Goal: Task Accomplishment & Management: Use online tool/utility

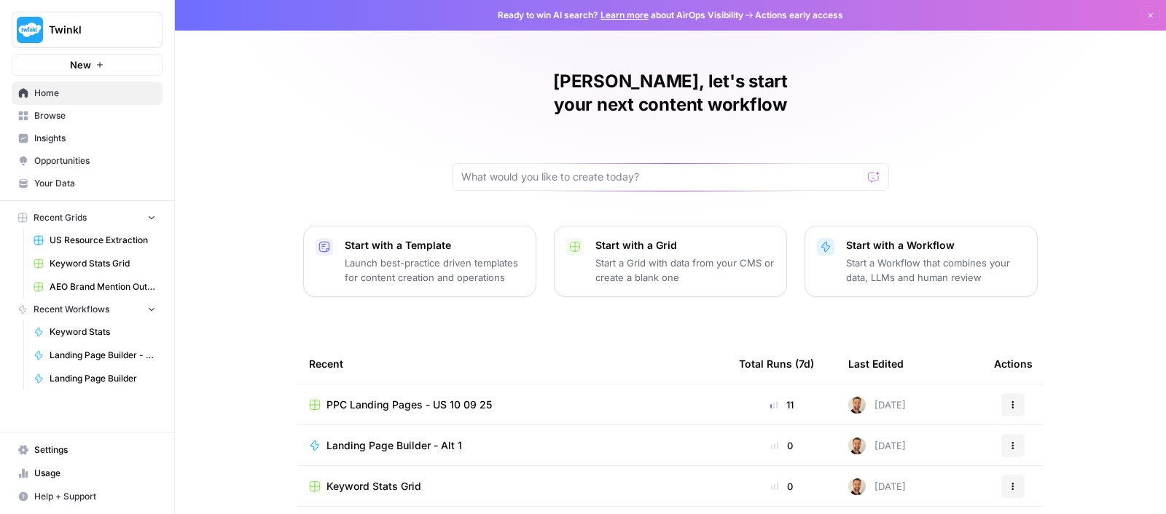
click at [363, 398] on span "PPC Landing Pages - US 10 09 25" at bounding box center [408, 405] width 165 height 15
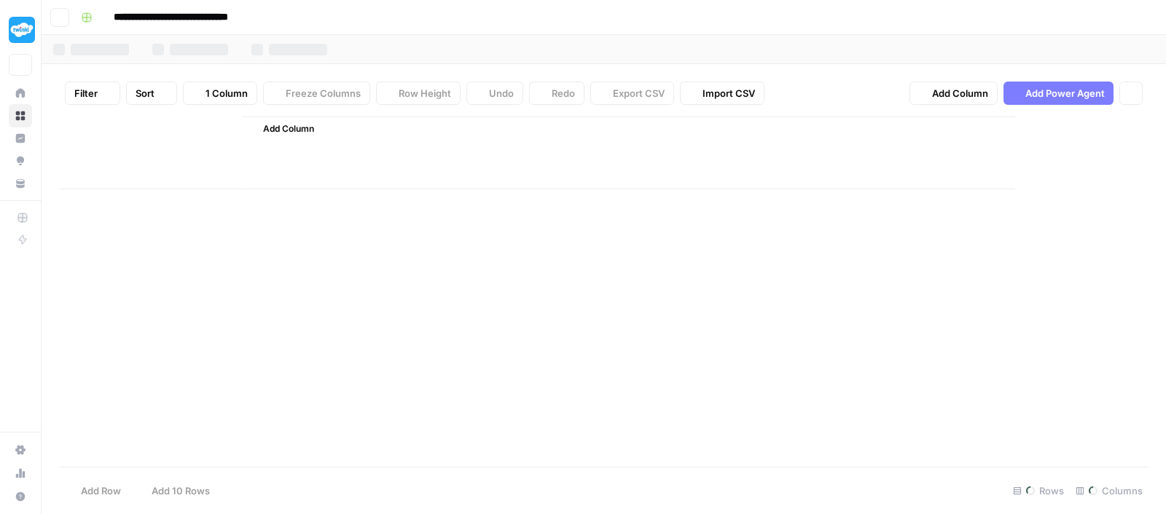
type input "**********"
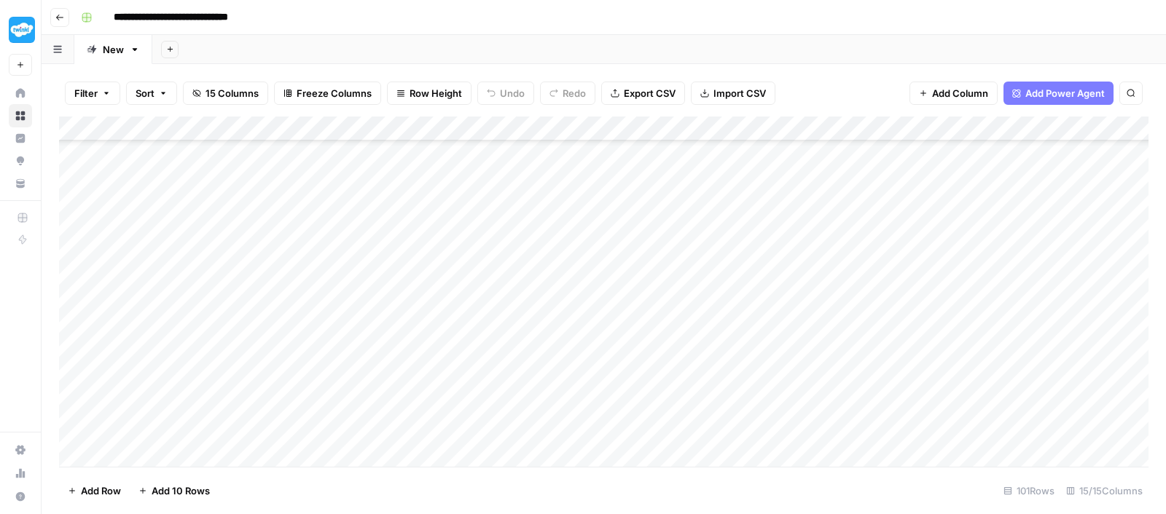
scroll to position [223, 0]
click at [643, 268] on div "Add Column" at bounding box center [603, 295] width 1089 height 356
click at [654, 299] on div "Add Column" at bounding box center [603, 295] width 1089 height 356
click at [652, 324] on div "Add Column" at bounding box center [603, 295] width 1089 height 356
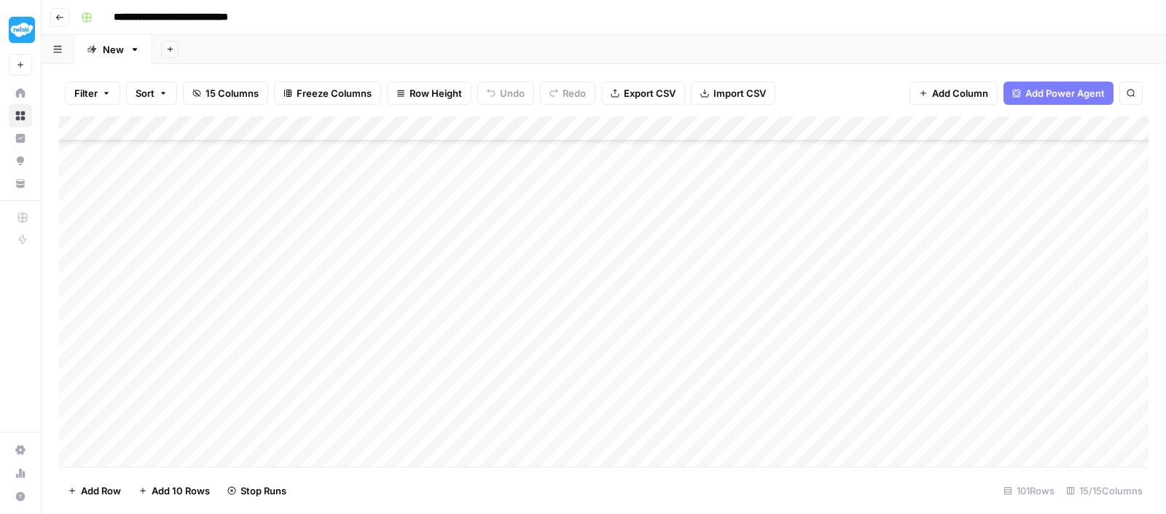
click at [650, 340] on div "Add Column" at bounding box center [603, 295] width 1089 height 356
click at [273, 201] on div "Add Column" at bounding box center [603, 295] width 1089 height 356
click at [235, 293] on div "Add Column" at bounding box center [603, 295] width 1089 height 356
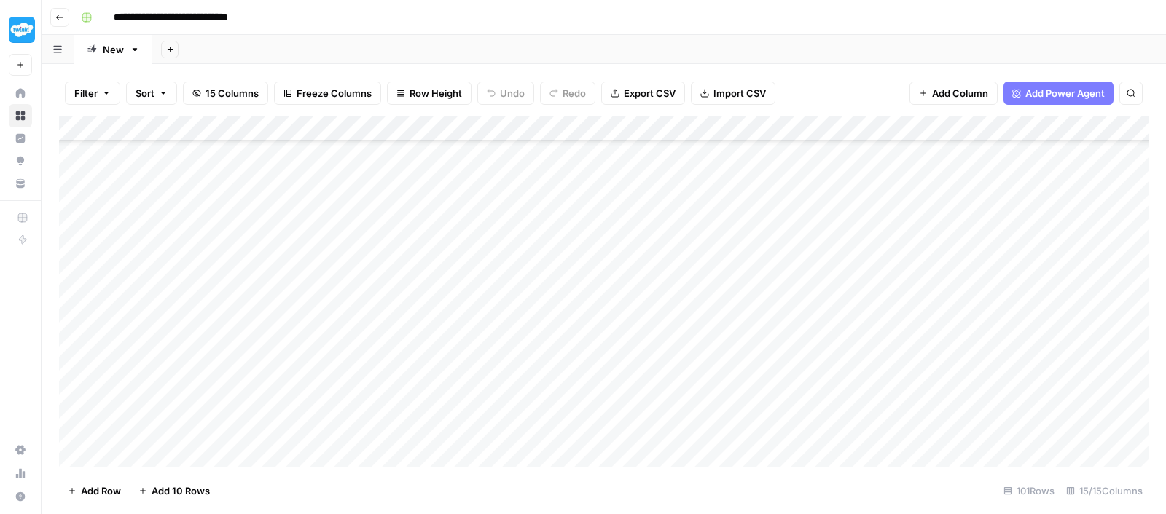
click at [793, 197] on div "Add Column" at bounding box center [603, 295] width 1089 height 356
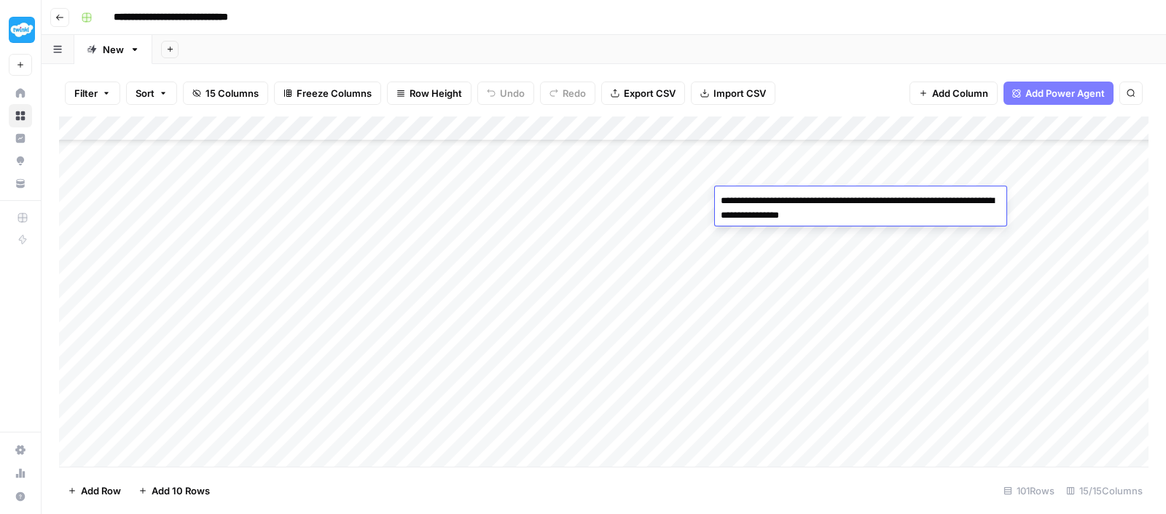
click at [793, 197] on textarea "**********" at bounding box center [860, 208] width 291 height 35
click at [845, 260] on div "Add Column" at bounding box center [603, 295] width 1089 height 356
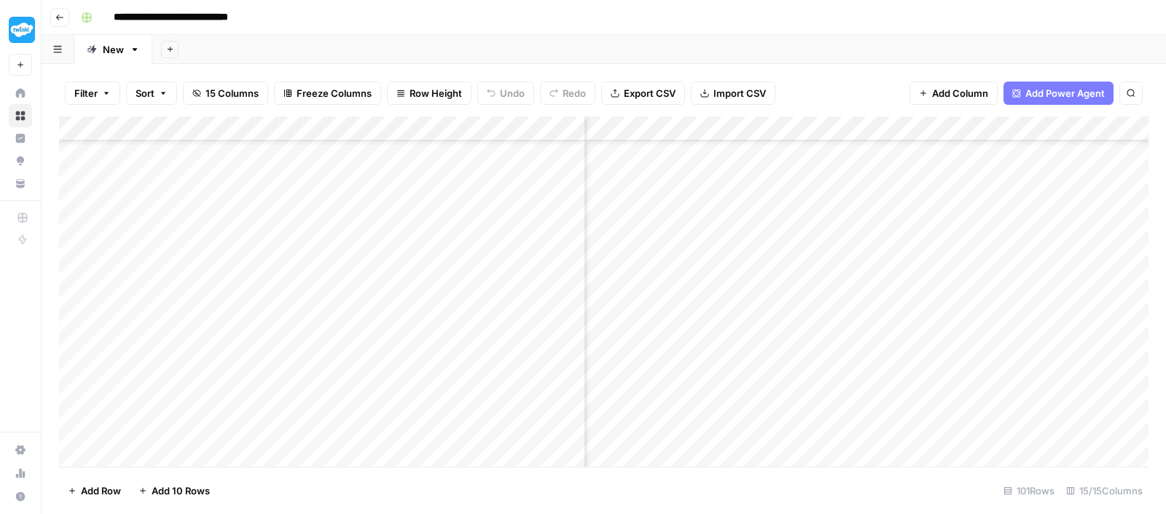
scroll to position [295, 930]
click at [763, 189] on div "Add Column" at bounding box center [603, 295] width 1089 height 356
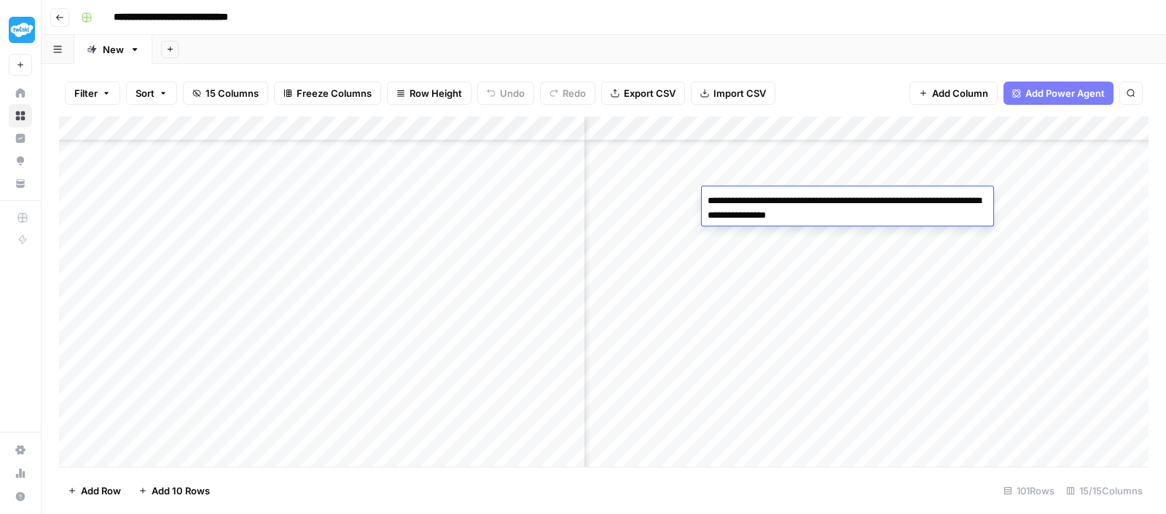
click at [770, 202] on textarea "**********" at bounding box center [847, 208] width 291 height 35
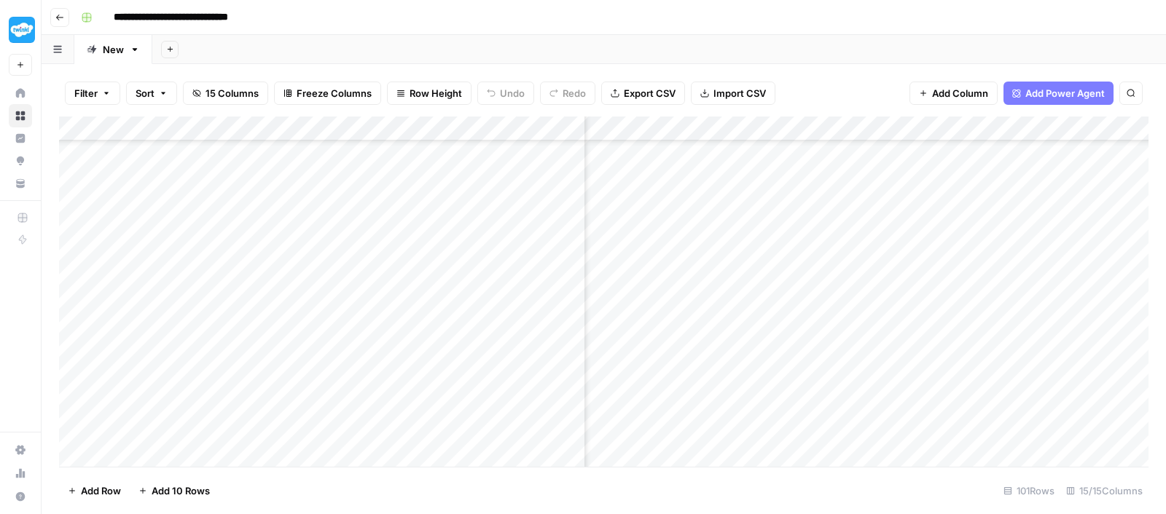
click at [802, 249] on div "Add Column" at bounding box center [603, 295] width 1089 height 356
click at [791, 224] on div "Add Column" at bounding box center [603, 295] width 1089 height 356
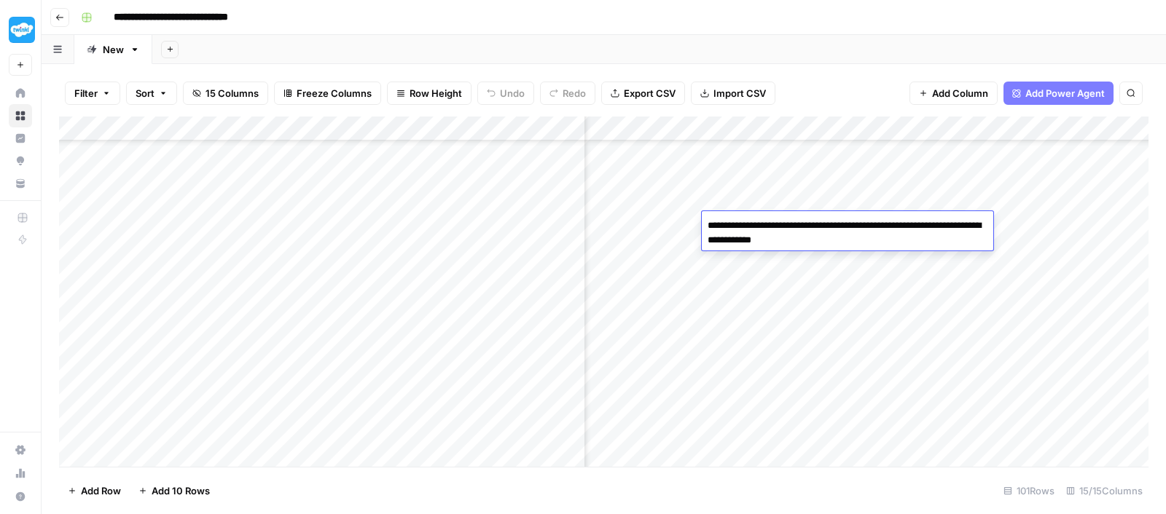
click at [791, 224] on textarea "**********" at bounding box center [847, 233] width 291 height 35
click at [792, 279] on div "Add Column" at bounding box center [603, 295] width 1089 height 356
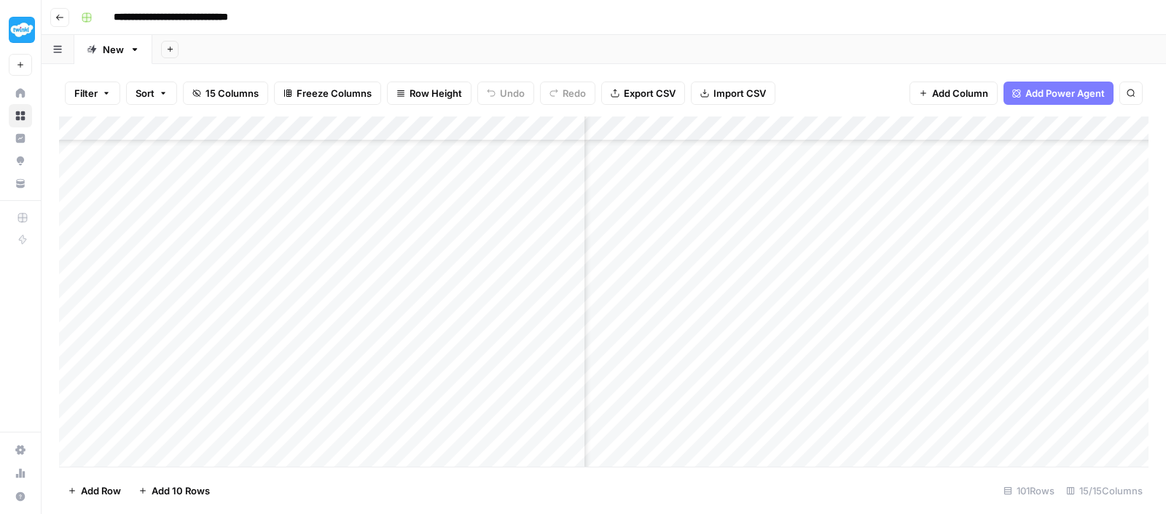
click at [793, 297] on div "Add Column" at bounding box center [603, 295] width 1089 height 356
click at [788, 270] on div "Add Column" at bounding box center [603, 295] width 1089 height 356
click at [783, 228] on div "Add Column" at bounding box center [603, 295] width 1089 height 356
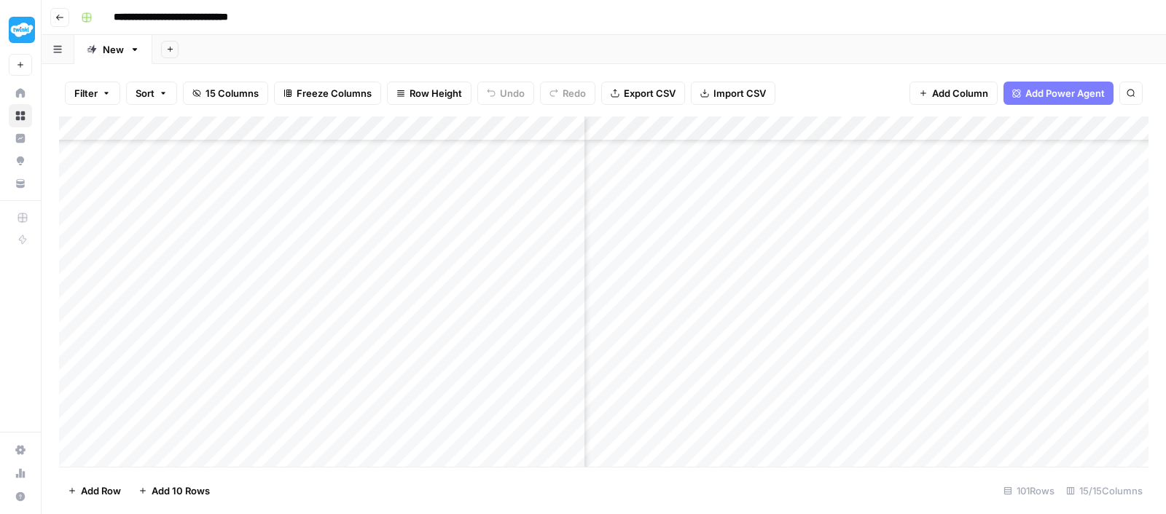
click at [783, 228] on div "Add Column" at bounding box center [603, 295] width 1089 height 356
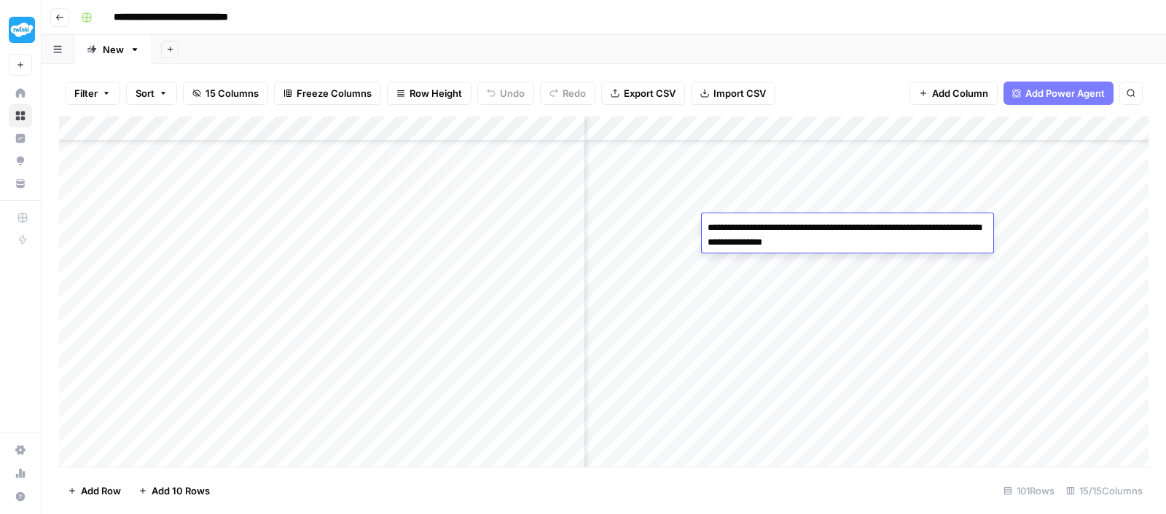
click at [670, 267] on div "Add Column" at bounding box center [603, 295] width 1089 height 356
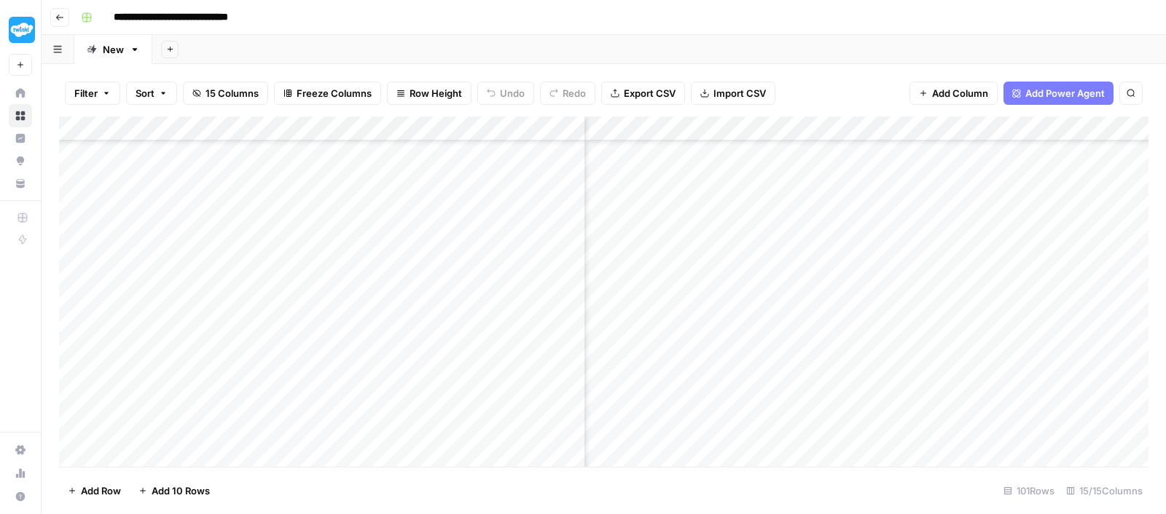
scroll to position [230, 930]
click at [775, 267] on div "Add Column" at bounding box center [603, 295] width 1089 height 356
click at [866, 264] on div "Add Column" at bounding box center [603, 295] width 1089 height 356
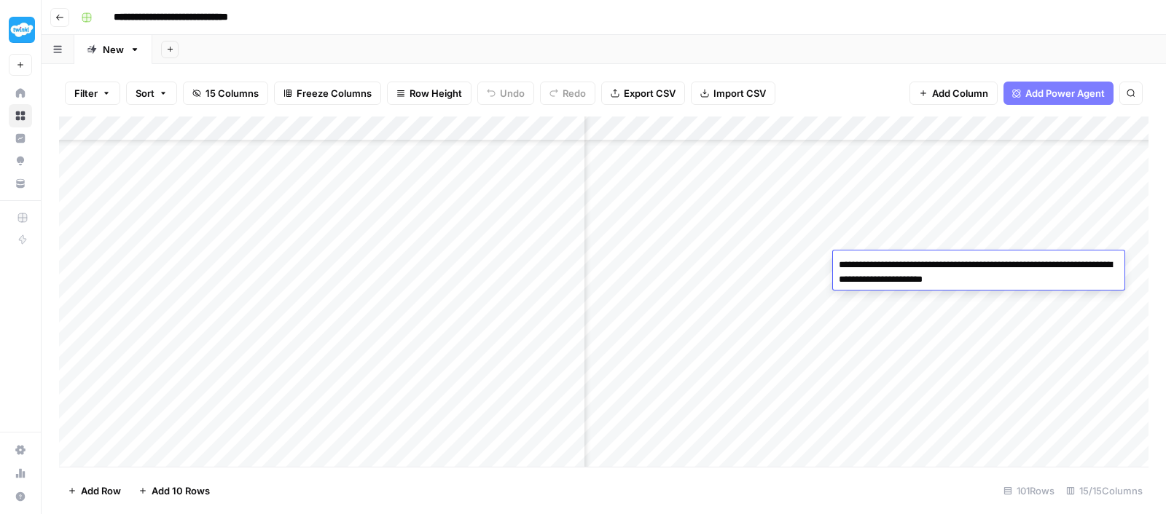
click at [866, 264] on textarea "**********" at bounding box center [978, 272] width 291 height 35
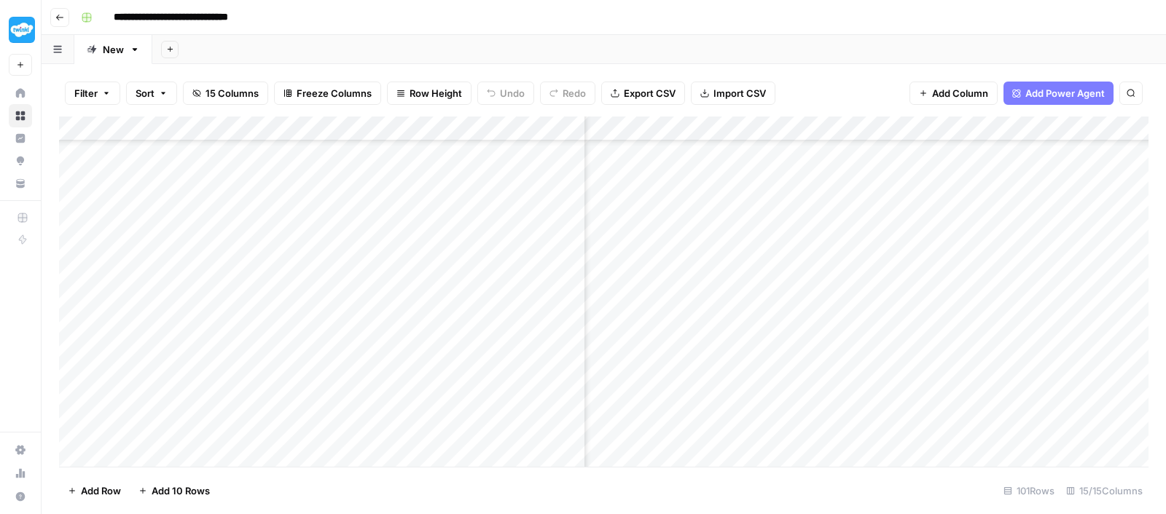
click at [786, 240] on div "Add Column" at bounding box center [603, 295] width 1089 height 356
click at [997, 265] on div "Add Column" at bounding box center [603, 295] width 1089 height 356
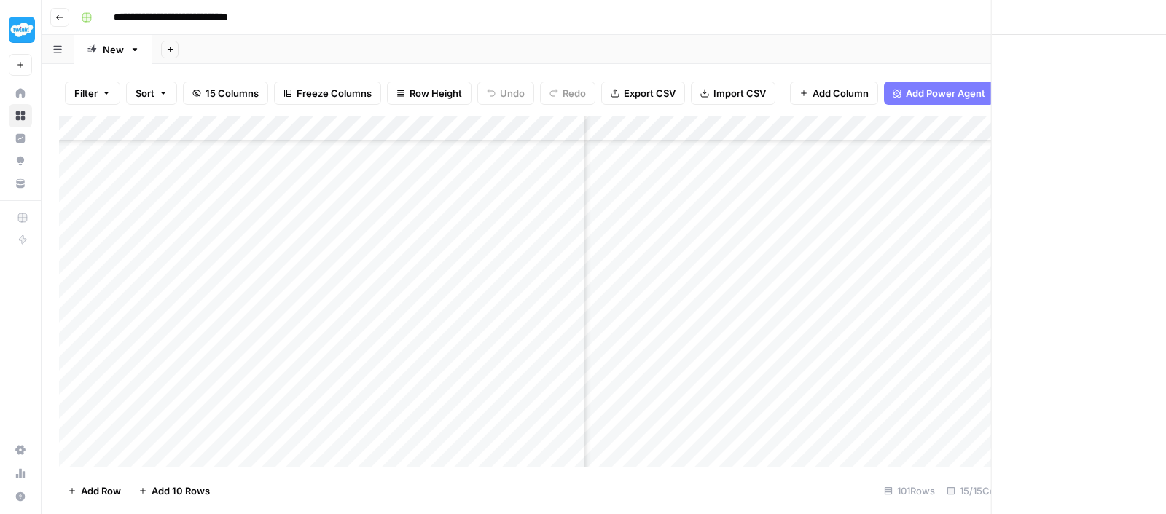
click at [997, 265] on div at bounding box center [1001, 264] width 133 height 27
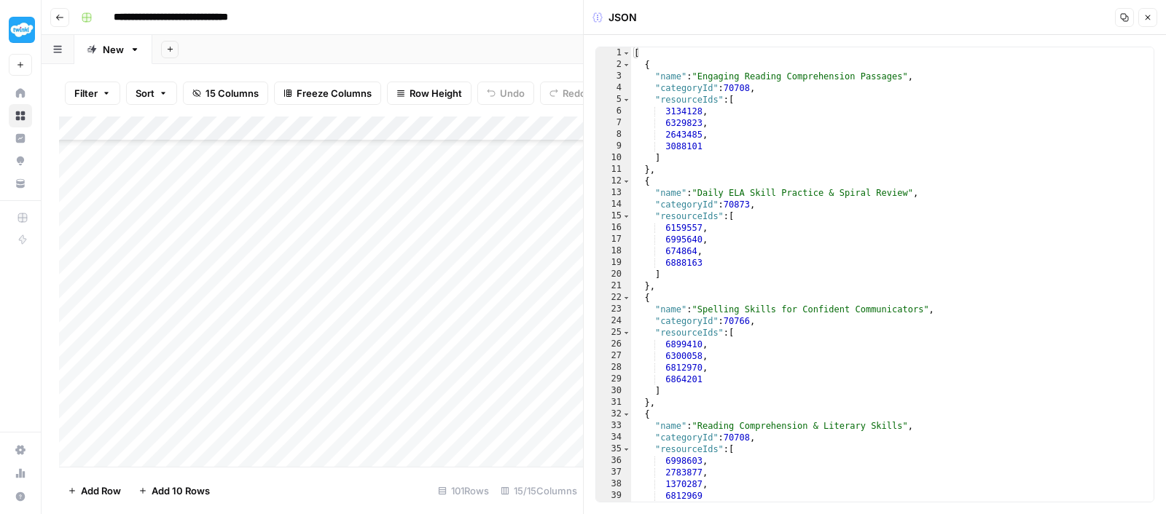
click at [921, 224] on div "[ { "name" : "Engaging Reading Comprehension Passages" , "categoryId" : 70708 ,…" at bounding box center [892, 286] width 523 height 479
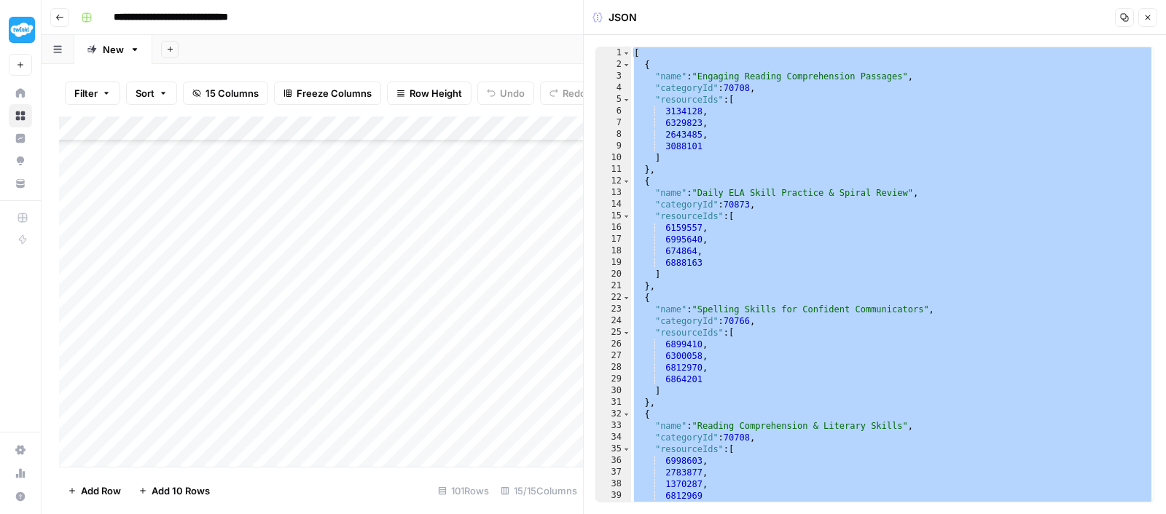
type textarea "* *"
click at [1148, 17] on icon "button" at bounding box center [1147, 17] width 5 height 5
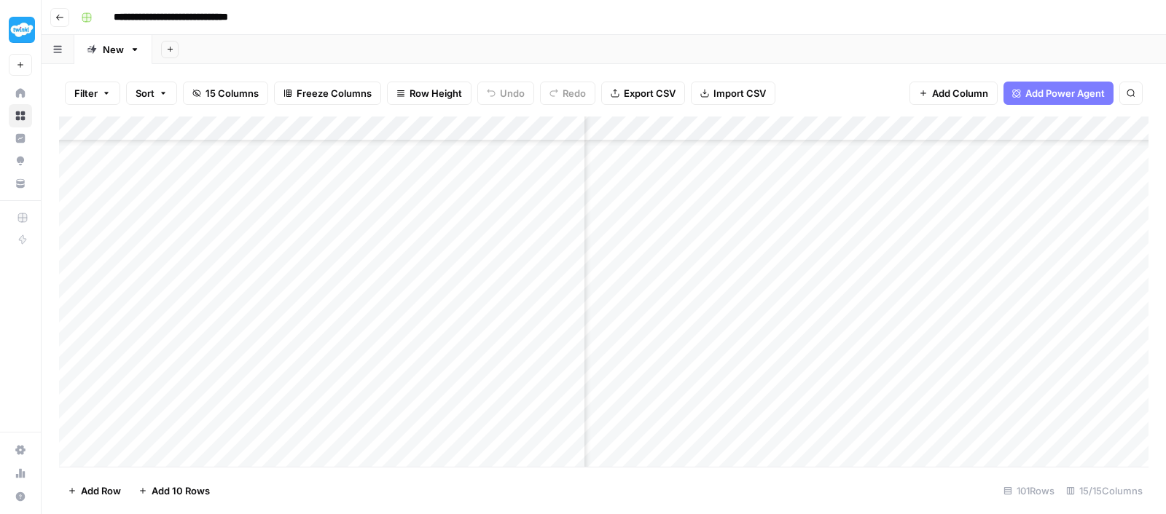
scroll to position [230, 710]
click at [606, 268] on div "Add Column" at bounding box center [603, 295] width 1089 height 356
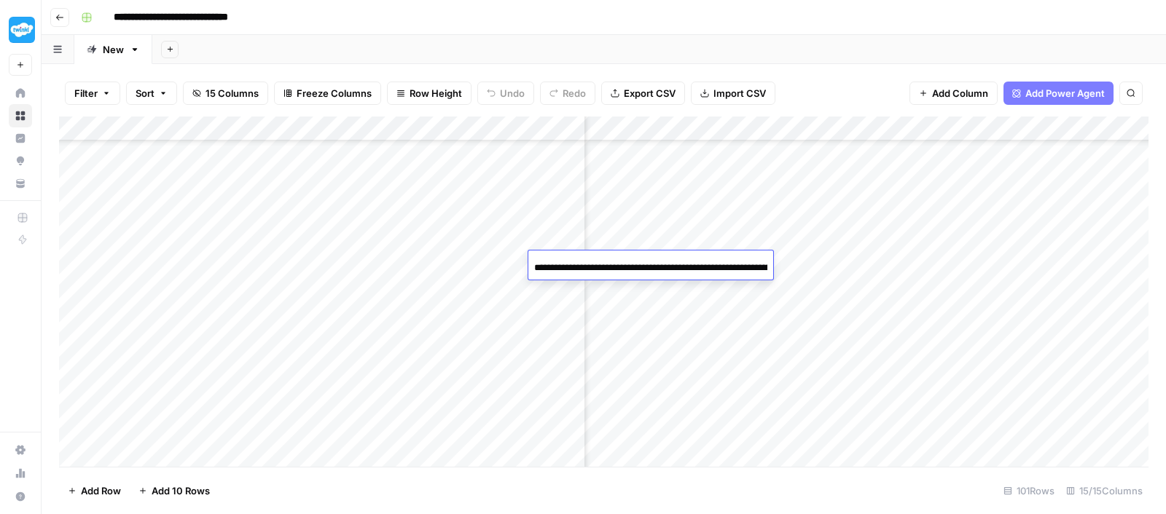
scroll to position [0, 88]
click at [606, 268] on input "**********" at bounding box center [650, 267] width 233 height 17
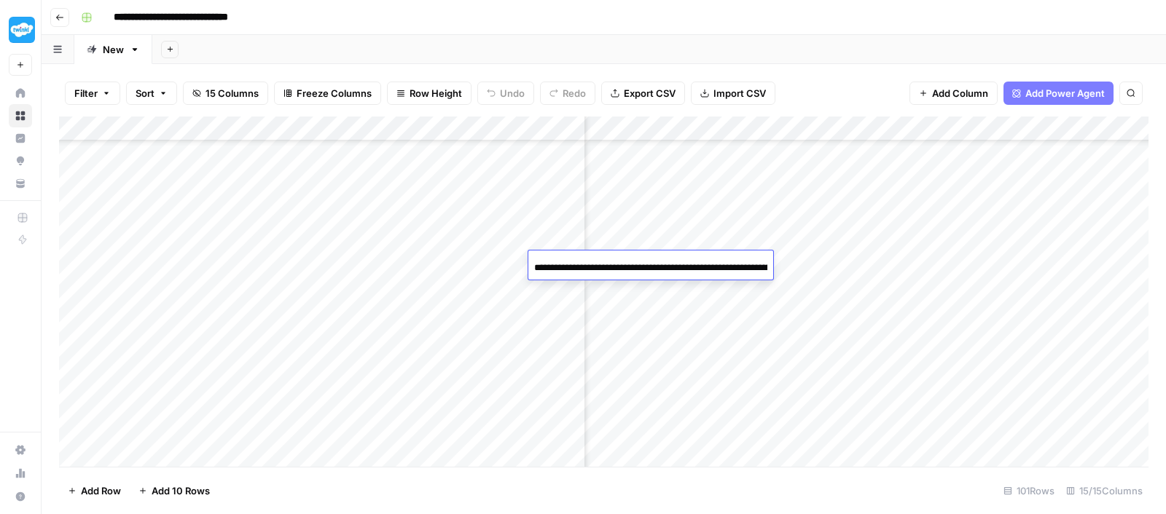
click at [753, 301] on div "Add Column" at bounding box center [603, 295] width 1089 height 356
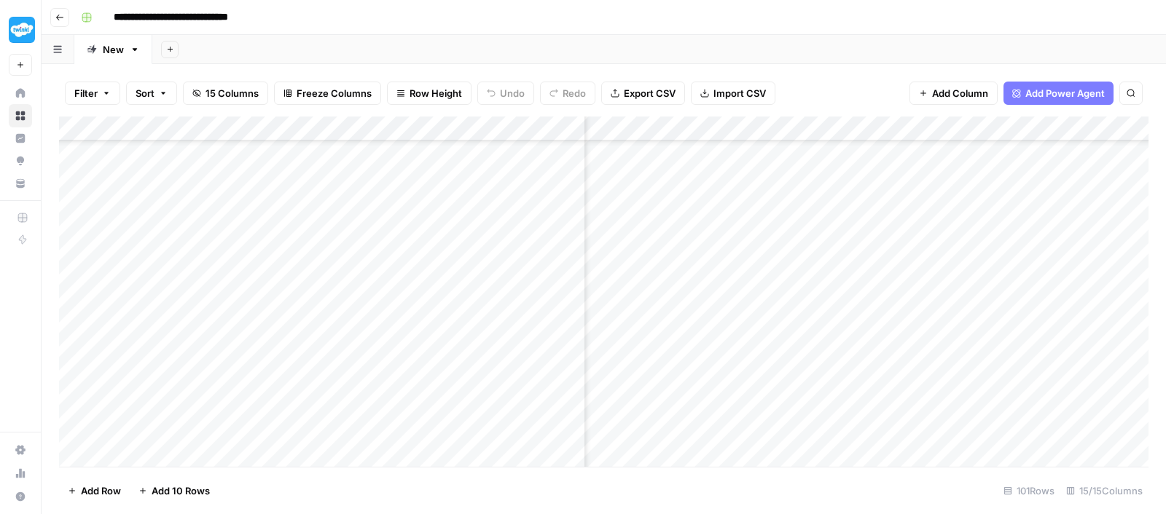
click at [718, 262] on div "Add Column" at bounding box center [603, 295] width 1089 height 356
click at [938, 271] on div "Add Column" at bounding box center [603, 295] width 1089 height 356
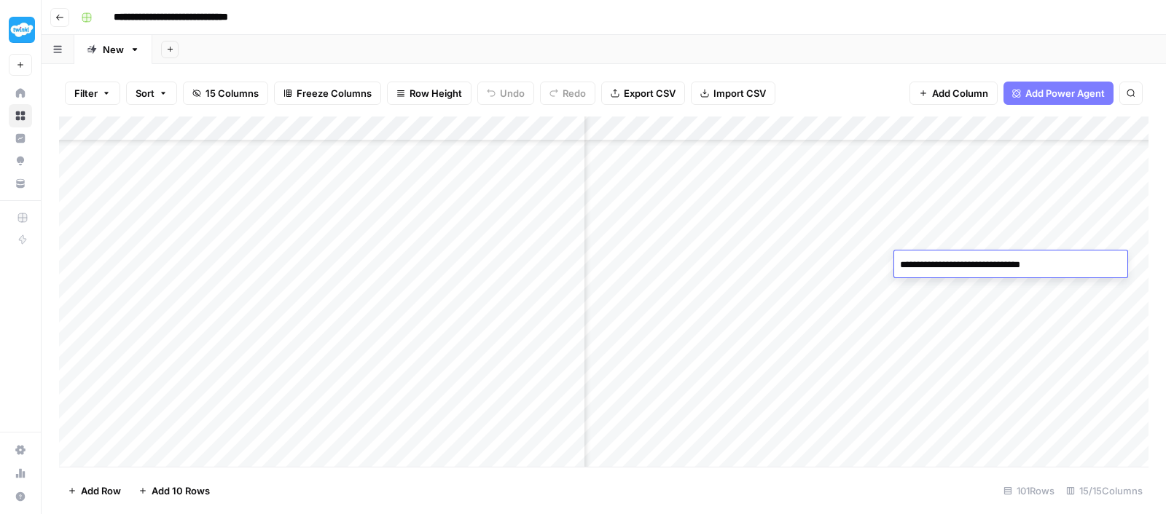
click at [938, 271] on textarea "**********" at bounding box center [1010, 265] width 233 height 20
click at [876, 270] on div "Add Column" at bounding box center [603, 295] width 1089 height 356
click at [863, 358] on div "Add Column" at bounding box center [603, 295] width 1089 height 356
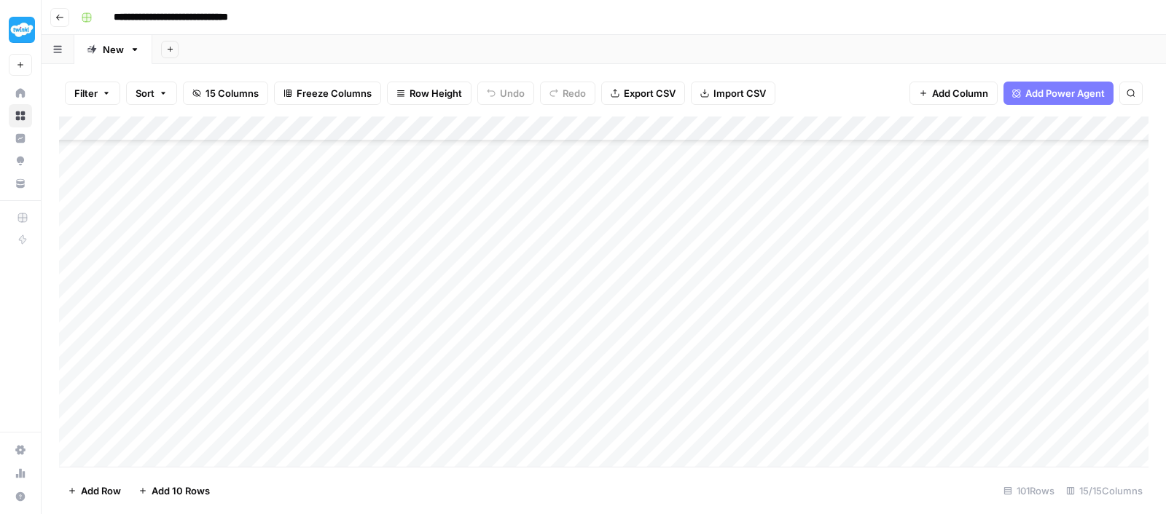
click at [759, 291] on div "Add Column" at bounding box center [603, 295] width 1089 height 356
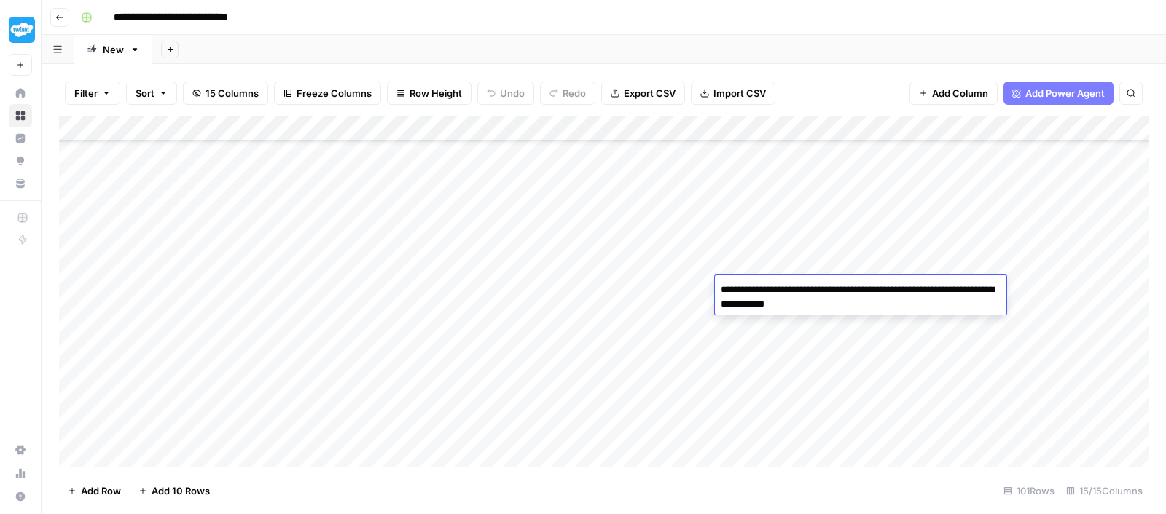
click at [759, 291] on textarea "**********" at bounding box center [860, 297] width 291 height 35
click at [928, 231] on div "Add Column" at bounding box center [603, 295] width 1089 height 356
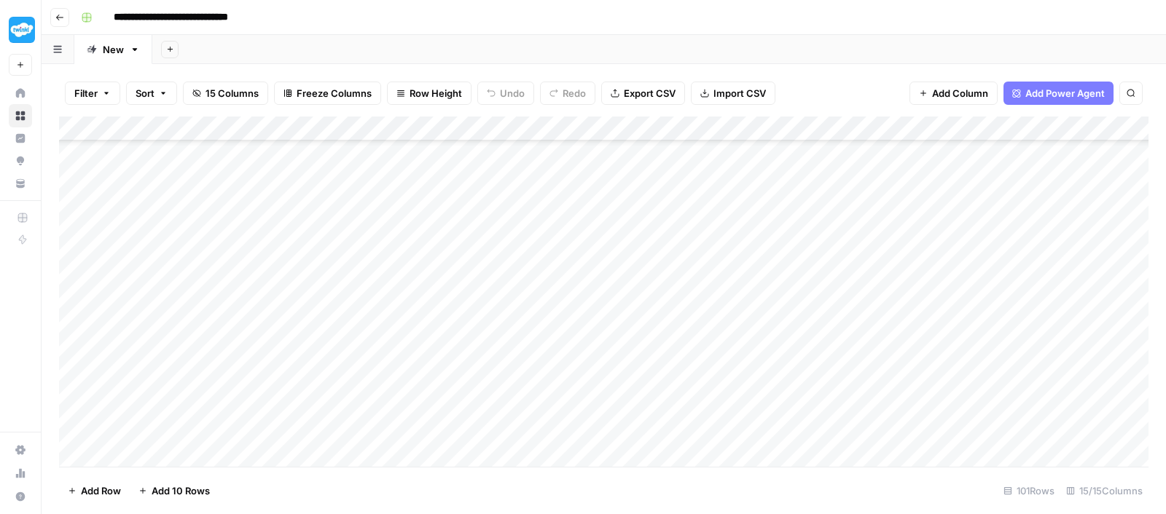
click at [928, 283] on div "Add Column" at bounding box center [603, 295] width 1089 height 356
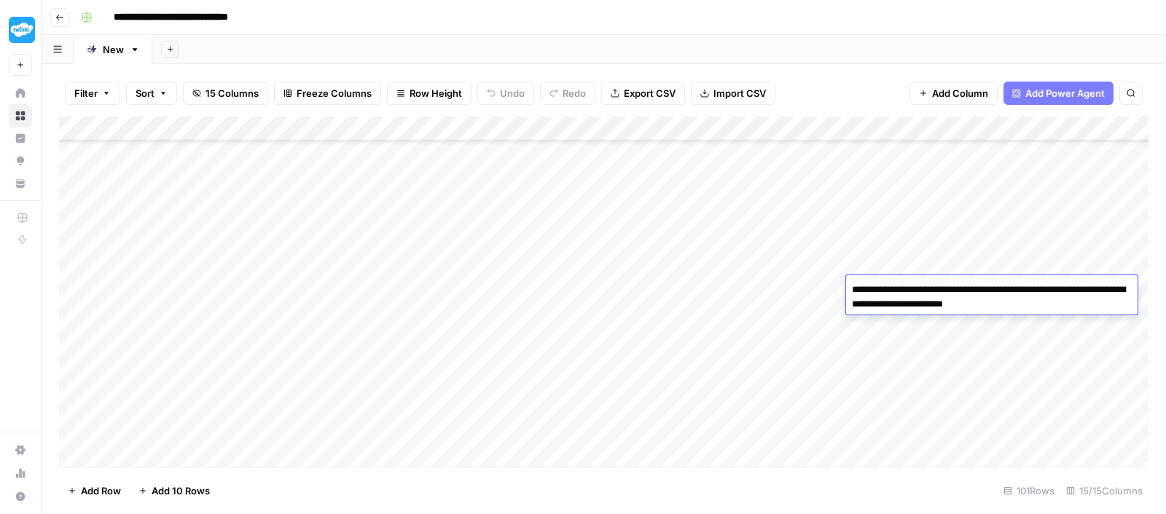
click at [901, 266] on div "Add Column" at bounding box center [603, 295] width 1089 height 356
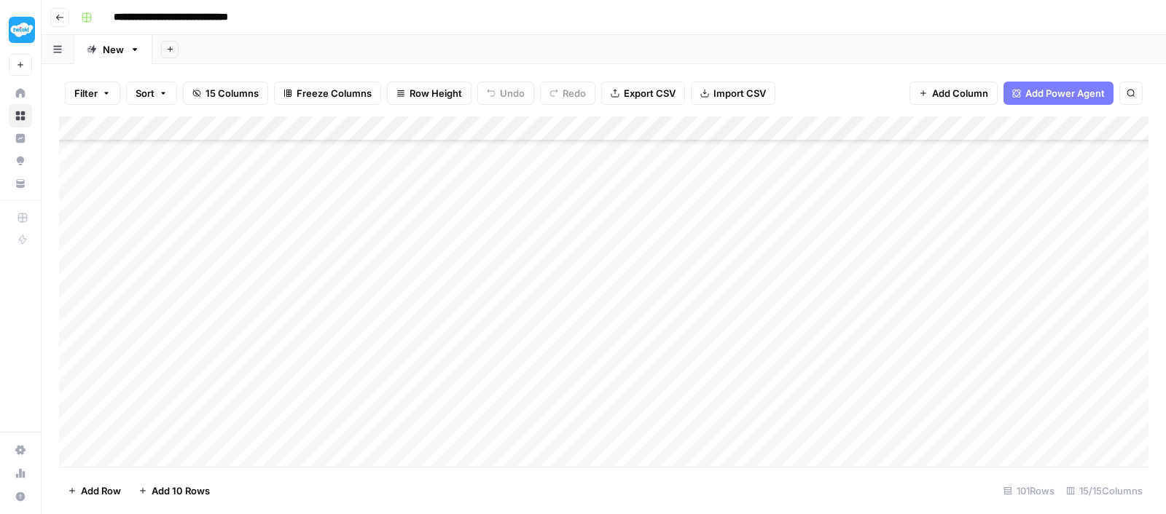
click at [995, 294] on div "Add Column" at bounding box center [603, 295] width 1089 height 356
click at [871, 278] on div "Add Column" at bounding box center [603, 295] width 1089 height 356
click at [965, 294] on div "Add Column" at bounding box center [603, 295] width 1089 height 356
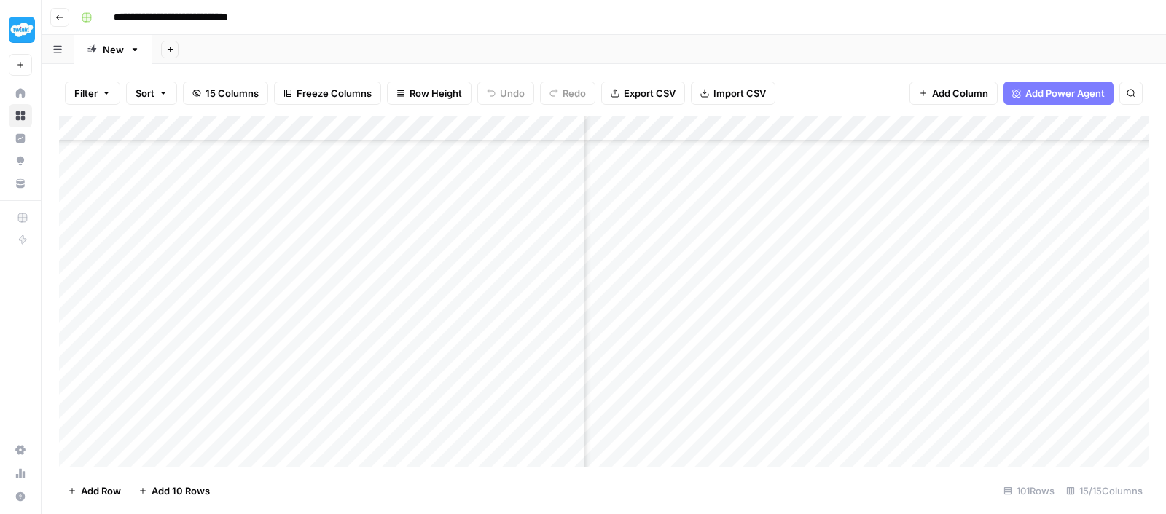
click at [965, 294] on div "Add Column" at bounding box center [603, 295] width 1089 height 356
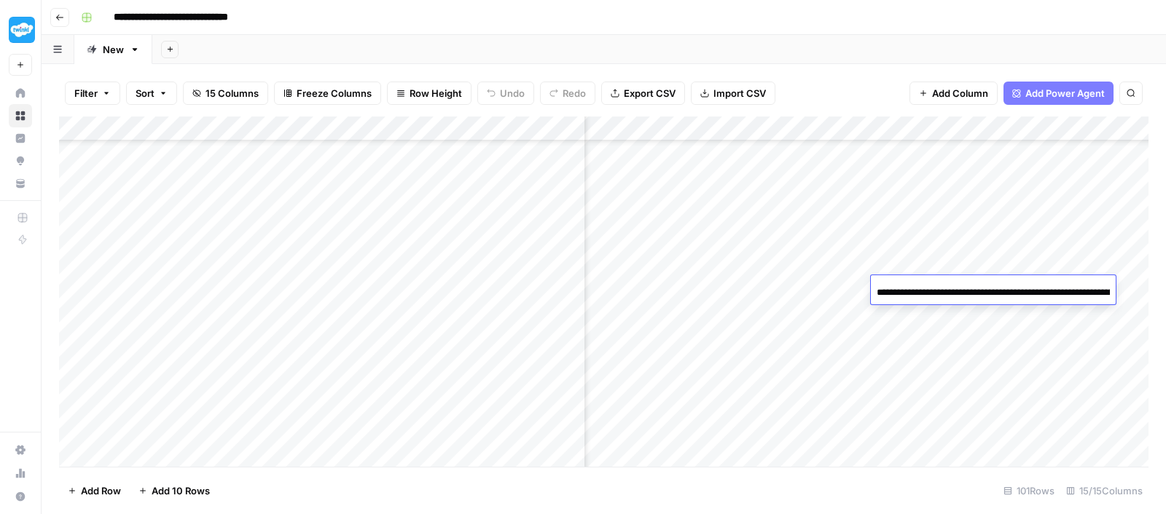
scroll to position [0, 88]
click at [965, 294] on input "**********" at bounding box center [993, 292] width 233 height 17
click at [1016, 326] on div "Add Column" at bounding box center [603, 295] width 1089 height 356
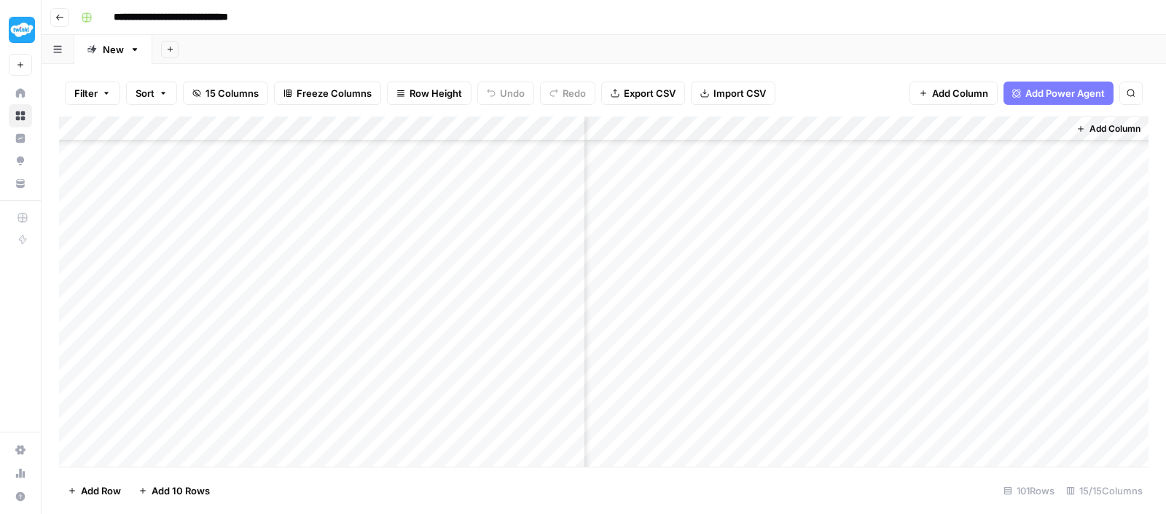
click at [1014, 294] on div "Add Column" at bounding box center [603, 295] width 1089 height 356
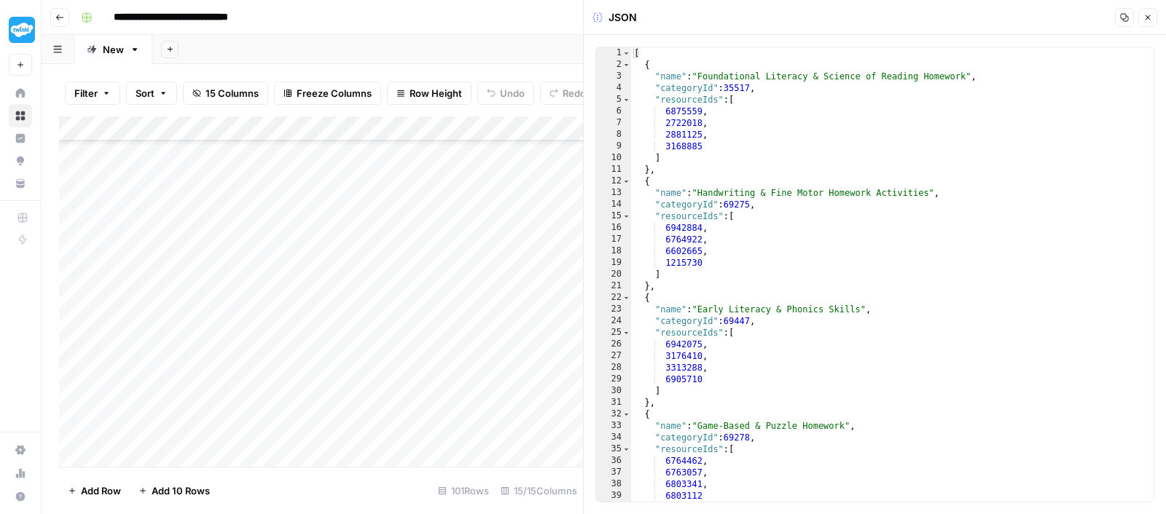
click at [787, 278] on div "[ { "name" : "Foundational Literacy & Science of Reading Homework" , "categoryI…" at bounding box center [892, 286] width 523 height 479
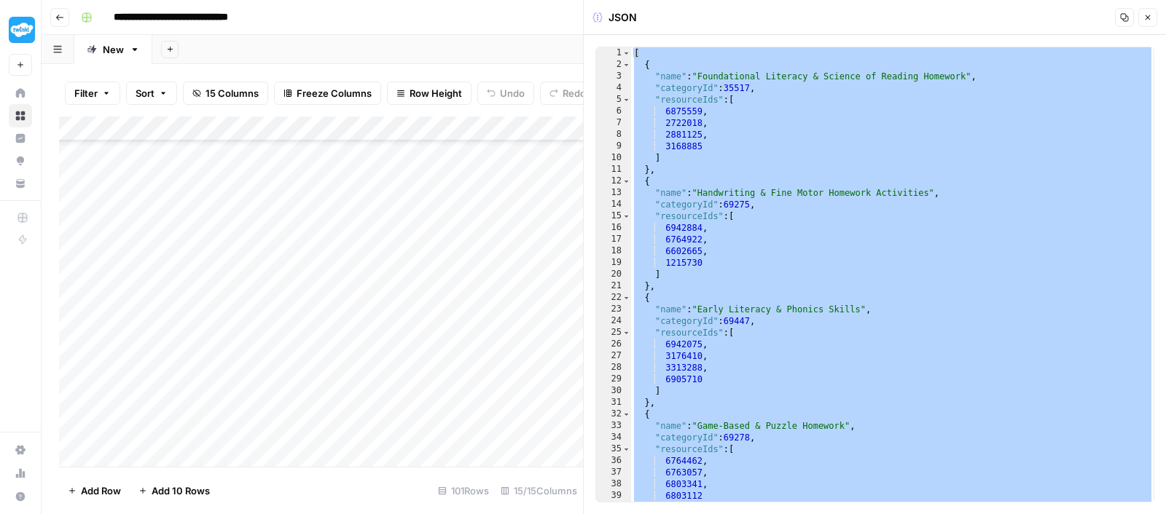
type textarea "* *"
click at [1153, 15] on button "Close" at bounding box center [1147, 17] width 19 height 19
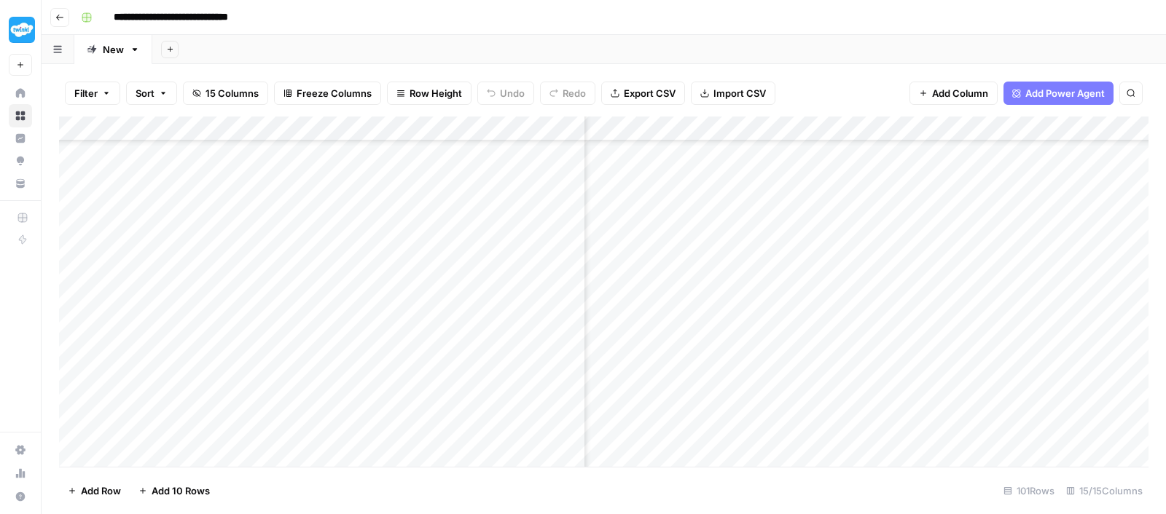
scroll to position [230, 146]
click at [1007, 282] on div "Add Column" at bounding box center [603, 295] width 1089 height 356
click at [1007, 282] on textarea "**********" at bounding box center [1041, 290] width 233 height 20
click at [793, 315] on div "Add Column" at bounding box center [603, 295] width 1089 height 356
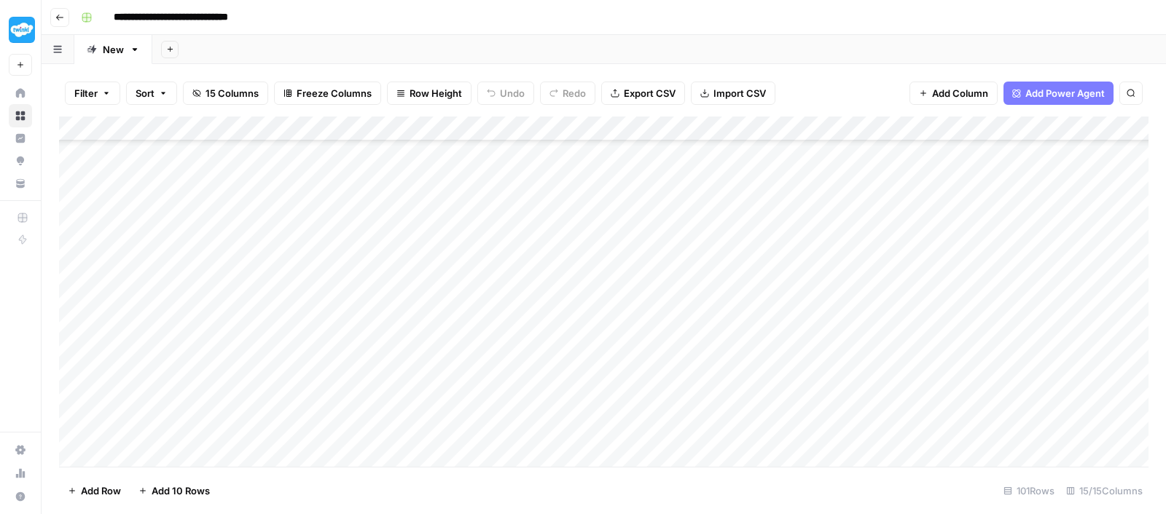
scroll to position [230, 0]
click at [793, 315] on div "Add Column" at bounding box center [603, 295] width 1089 height 356
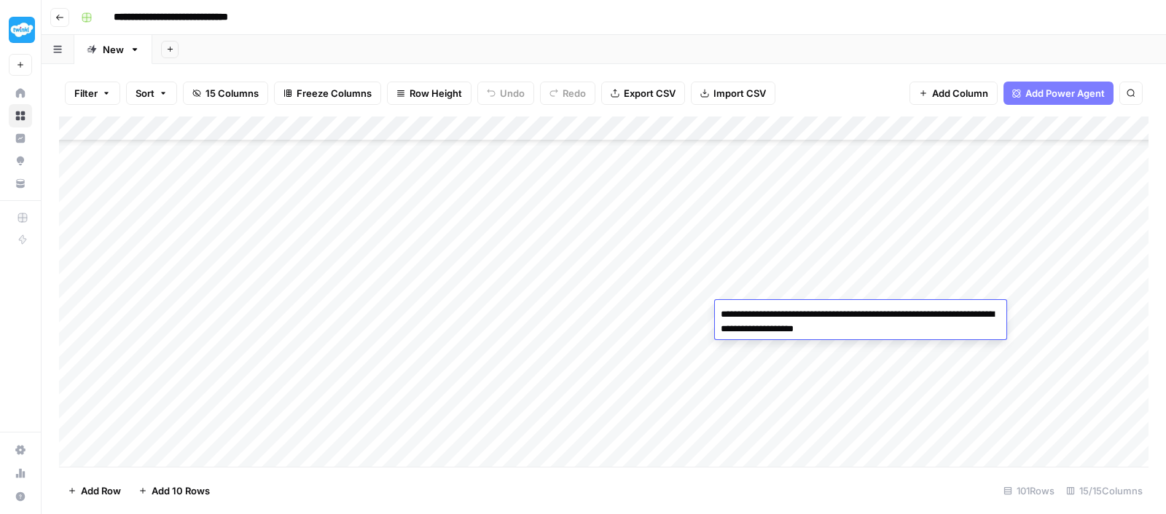
click at [793, 315] on textarea "**********" at bounding box center [860, 322] width 291 height 35
click at [951, 356] on div "Add Column" at bounding box center [603, 295] width 1089 height 356
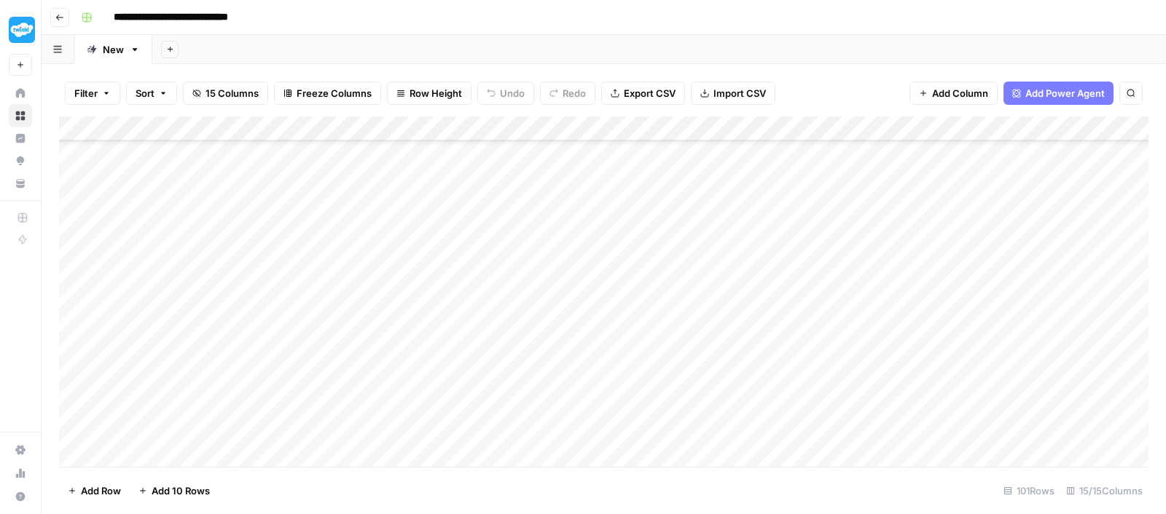
click at [939, 325] on div "Add Column" at bounding box center [603, 295] width 1089 height 356
click at [936, 288] on div "Add Column" at bounding box center [603, 295] width 1089 height 356
click at [1014, 319] on div "Add Column" at bounding box center [603, 295] width 1089 height 356
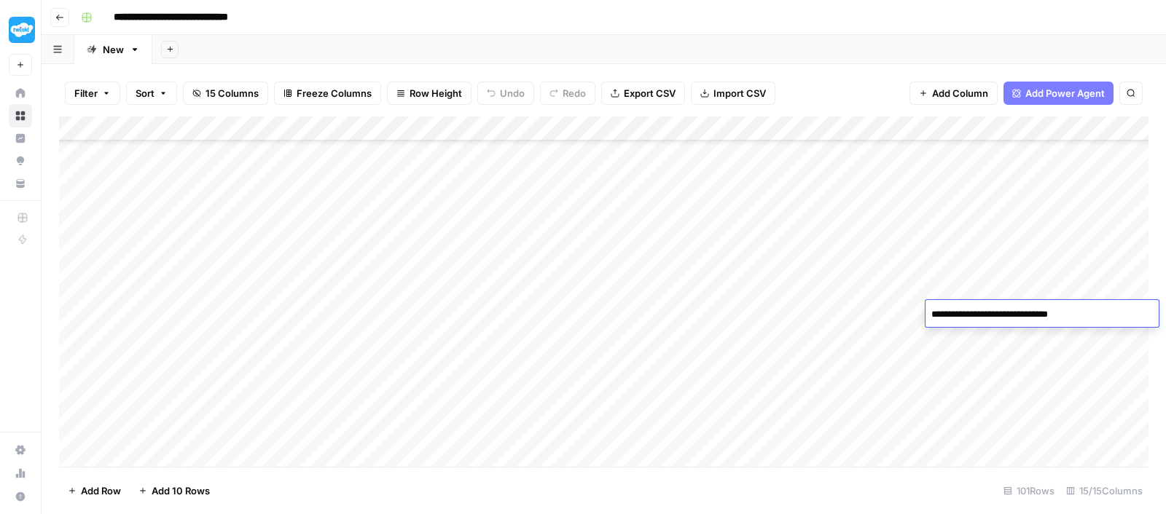
click at [1014, 319] on textarea "**********" at bounding box center [1041, 315] width 233 height 20
click at [956, 325] on div "**********" at bounding box center [1041, 313] width 233 height 27
click at [940, 328] on div "Add Column" at bounding box center [603, 295] width 1089 height 356
click at [1093, 314] on div "Add Column" at bounding box center [603, 295] width 1089 height 356
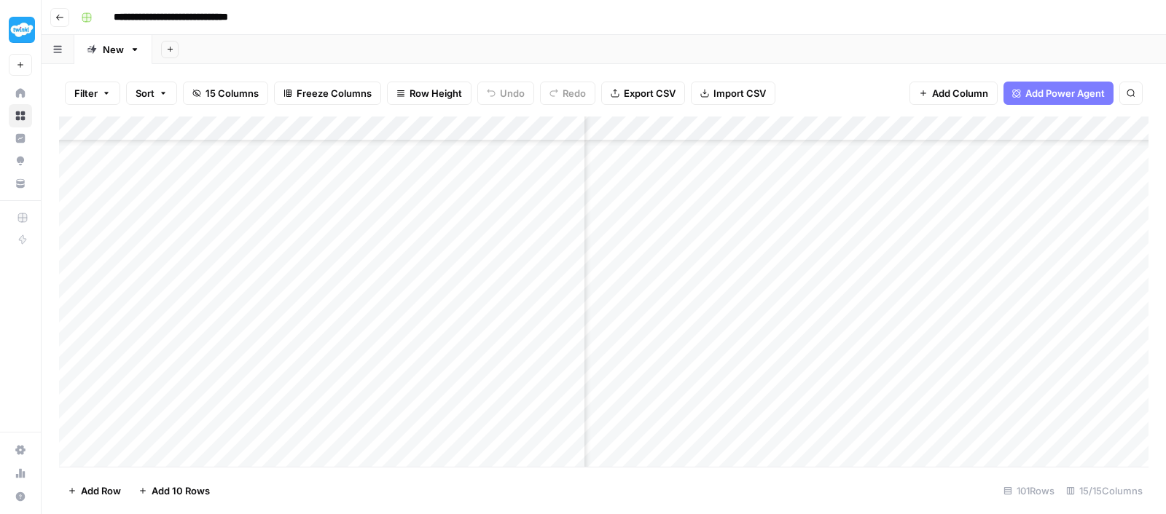
click at [1073, 314] on div "Add Column" at bounding box center [603, 295] width 1089 height 356
click at [1073, 314] on input "**********" at bounding box center [1111, 317] width 233 height 17
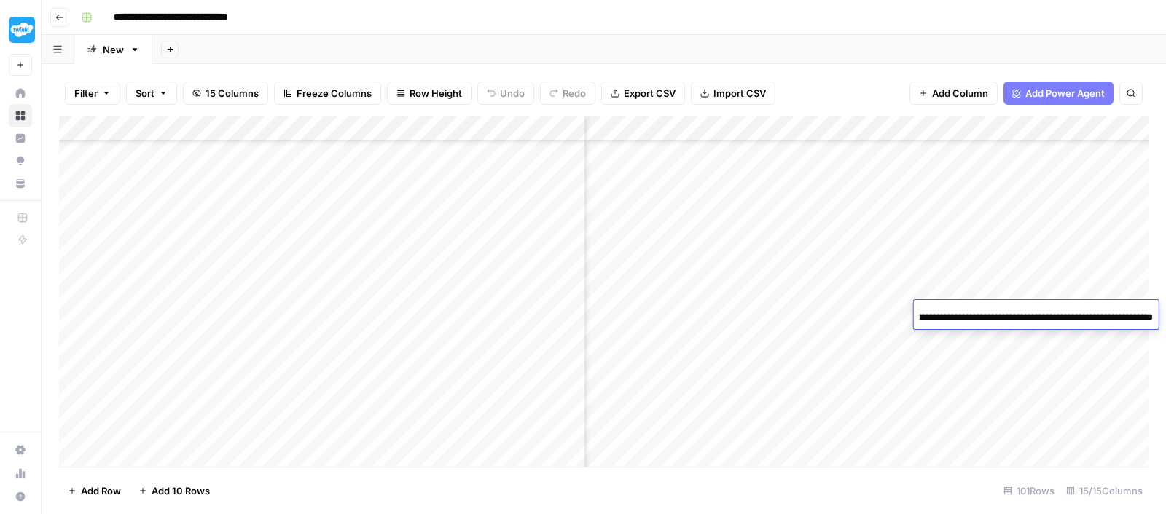
click at [1073, 314] on input "**********" at bounding box center [1036, 317] width 233 height 17
click at [887, 315] on div "Add Column" at bounding box center [603, 295] width 1089 height 356
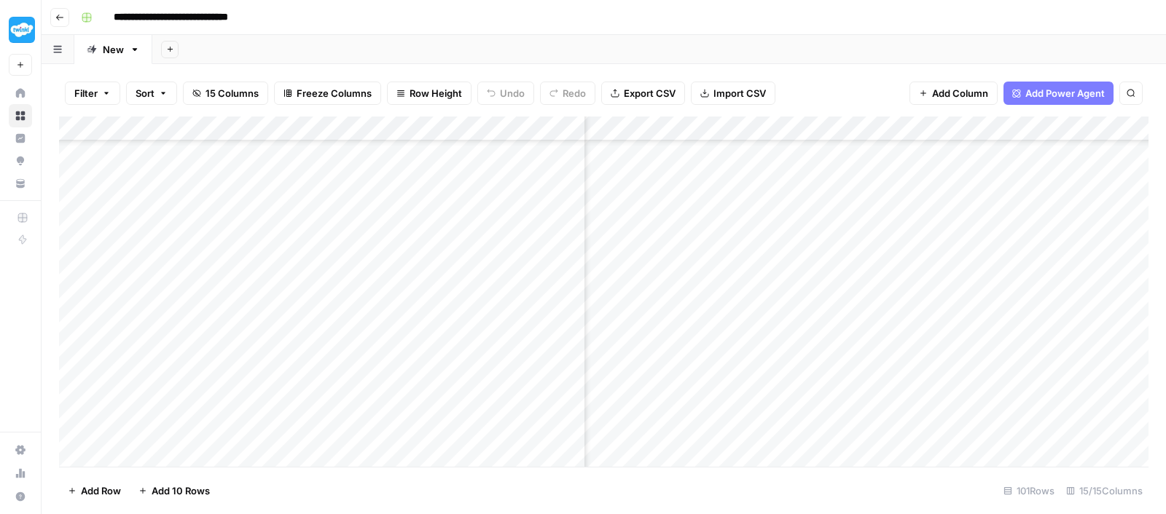
click at [887, 315] on div "Add Column" at bounding box center [603, 295] width 1089 height 356
click at [887, 315] on textarea "**********" at bounding box center [974, 315] width 233 height 20
click at [824, 321] on div "Add Column" at bounding box center [603, 295] width 1089 height 356
click at [971, 318] on div "Add Column" at bounding box center [603, 295] width 1089 height 356
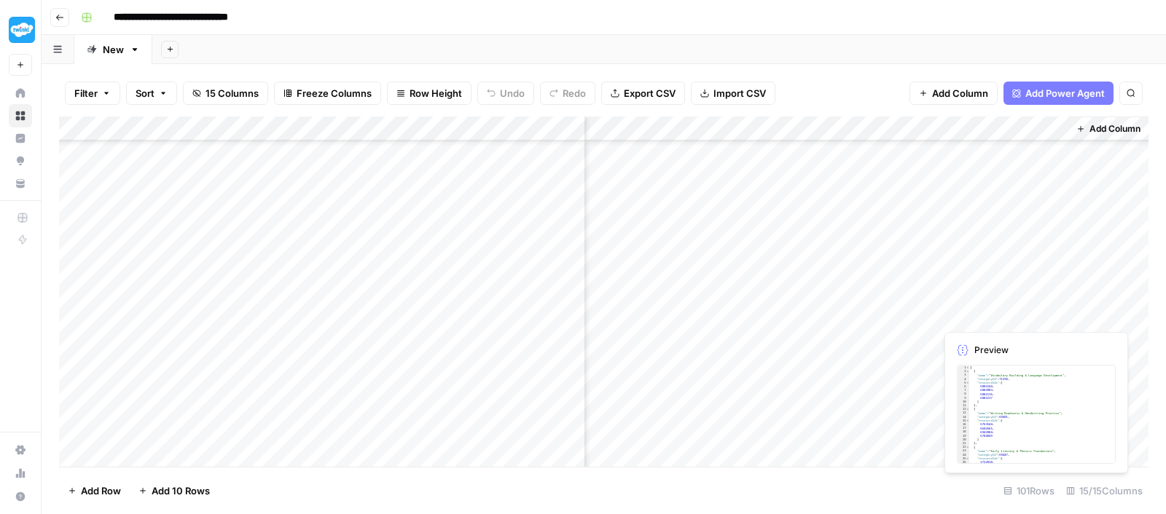
click at [971, 318] on div "Add Column" at bounding box center [603, 295] width 1089 height 356
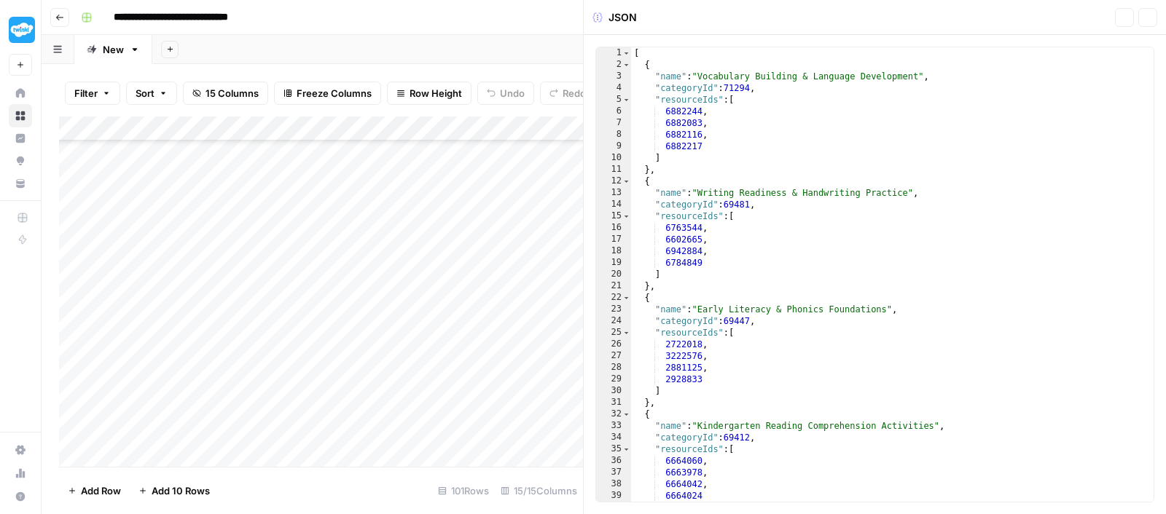
scroll to position [230, 1074]
click at [770, 262] on div "[ { "name" : "Vocabulary Building & Language Development" , "categoryId" : 7129…" at bounding box center [892, 286] width 523 height 479
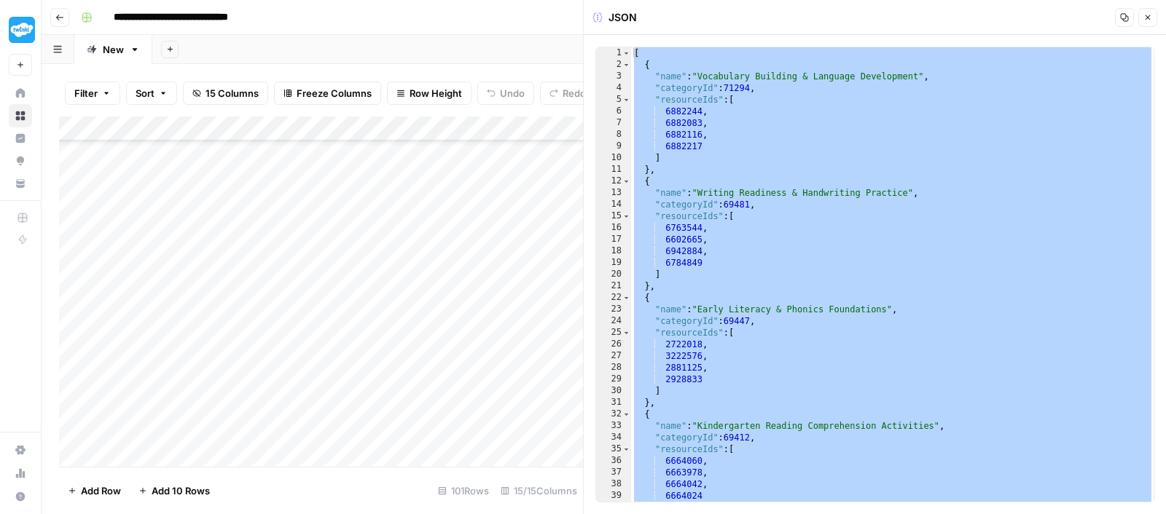
type textarea "* *"
click at [1159, 23] on header "JSON Copy Close" at bounding box center [875, 17] width 582 height 35
click at [1145, 15] on icon "button" at bounding box center [1147, 17] width 9 height 9
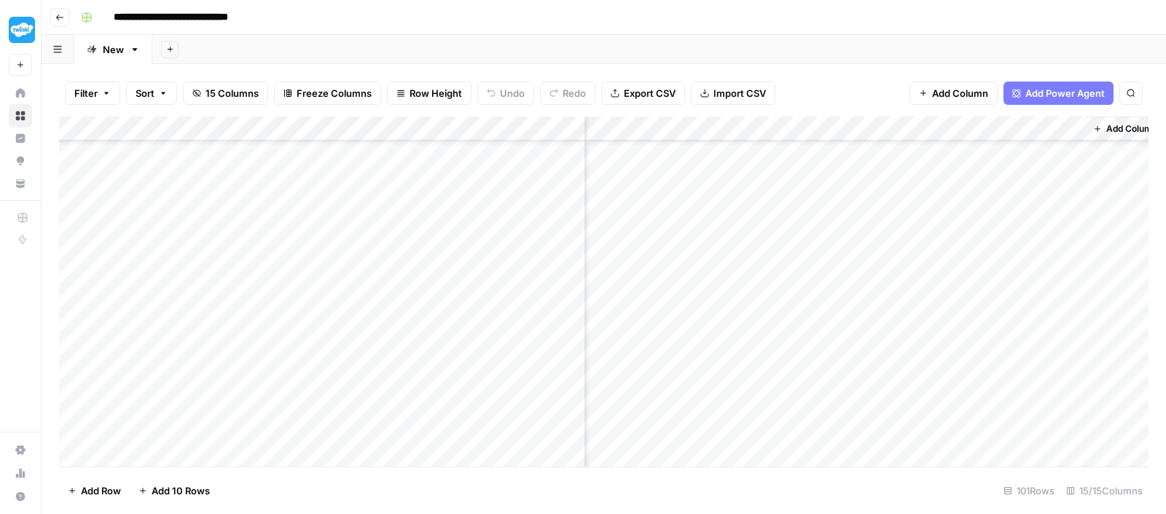
scroll to position [274, 1074]
click at [656, 339] on div "Add Column" at bounding box center [603, 295] width 1089 height 356
click at [201, 315] on div "Add Column" at bounding box center [603, 295] width 1089 height 356
click at [201, 315] on textarea "**********" at bounding box center [225, 320] width 233 height 20
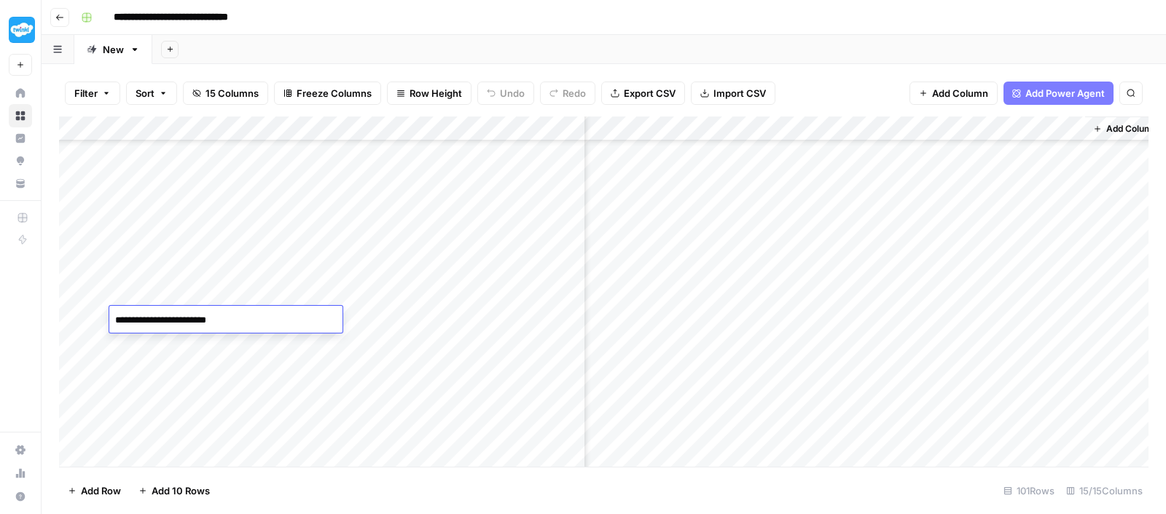
click at [622, 311] on div "Add Column" at bounding box center [603, 295] width 1089 height 356
click at [751, 314] on div "Add Column" at bounding box center [603, 295] width 1089 height 356
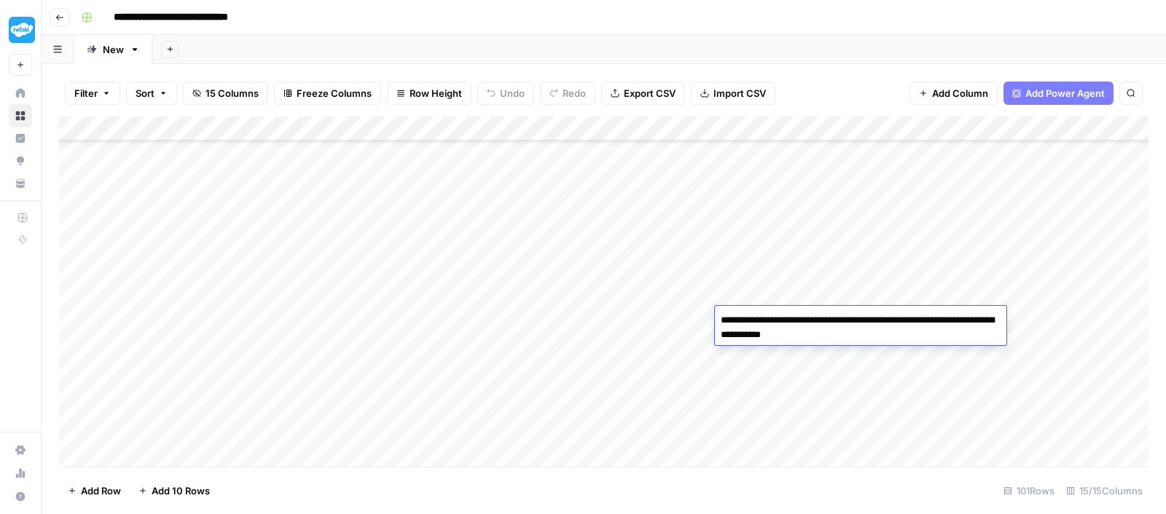
click at [751, 314] on textarea "**********" at bounding box center [860, 327] width 291 height 35
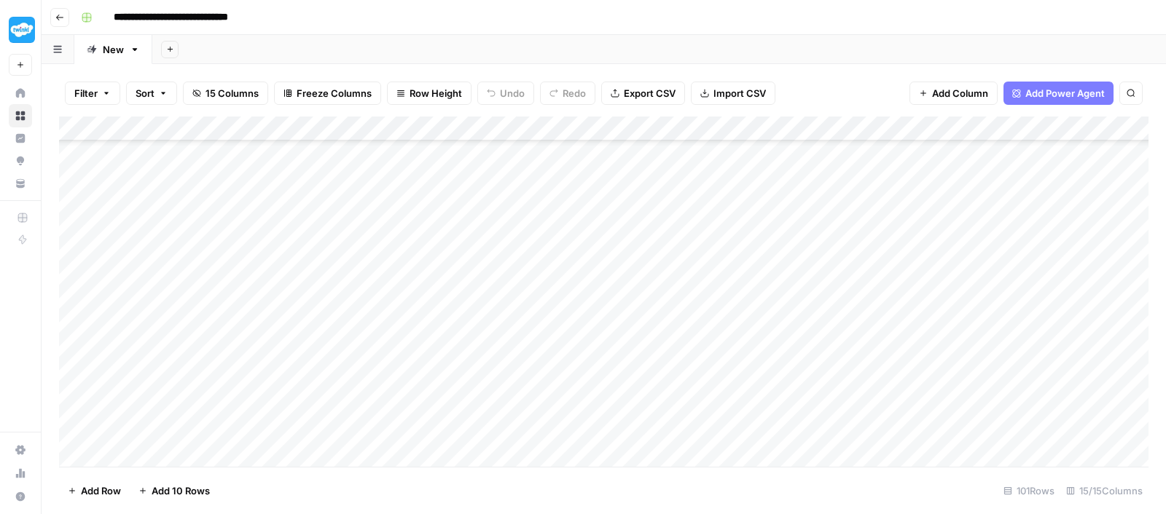
click at [950, 377] on div "Add Column" at bounding box center [603, 295] width 1089 height 356
click at [929, 327] on div "Add Column" at bounding box center [603, 295] width 1089 height 356
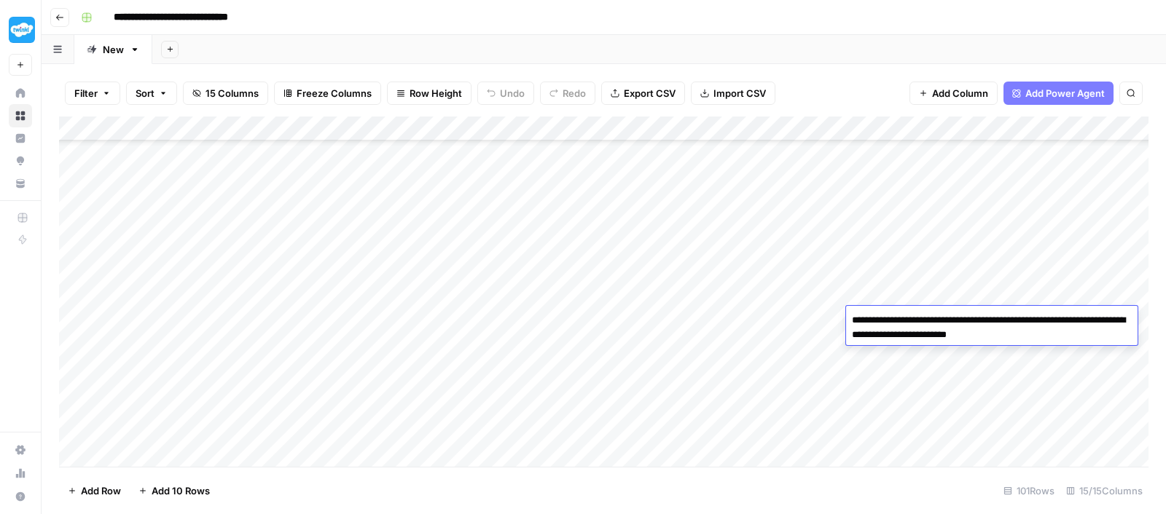
click at [725, 286] on div "Add Column" at bounding box center [603, 295] width 1089 height 356
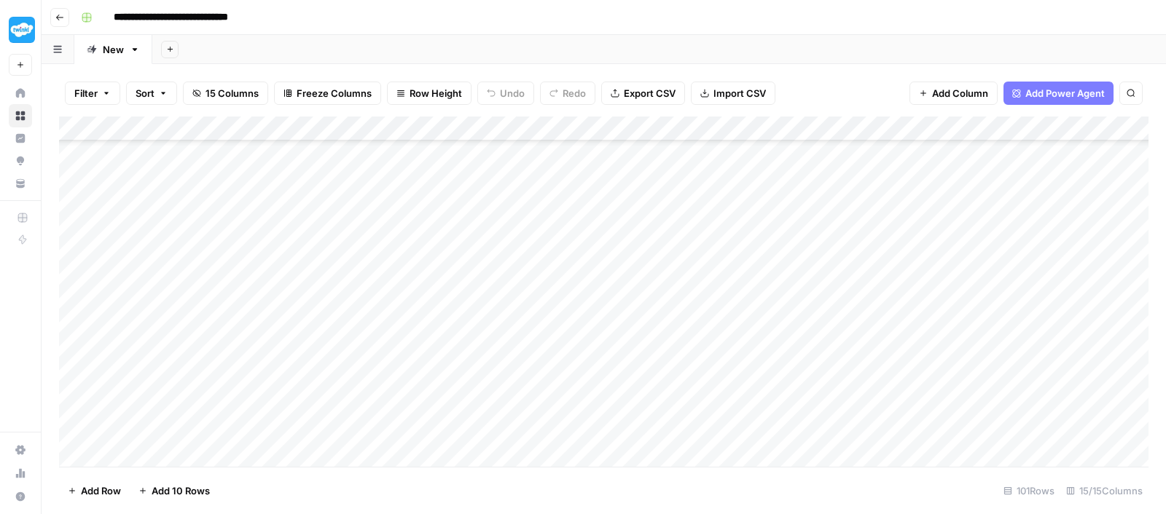
click at [1015, 310] on div "Add Column" at bounding box center [603, 295] width 1089 height 356
click at [835, 296] on div "Add Column" at bounding box center [603, 295] width 1089 height 356
click at [878, 315] on div "Add Column" at bounding box center [603, 295] width 1089 height 356
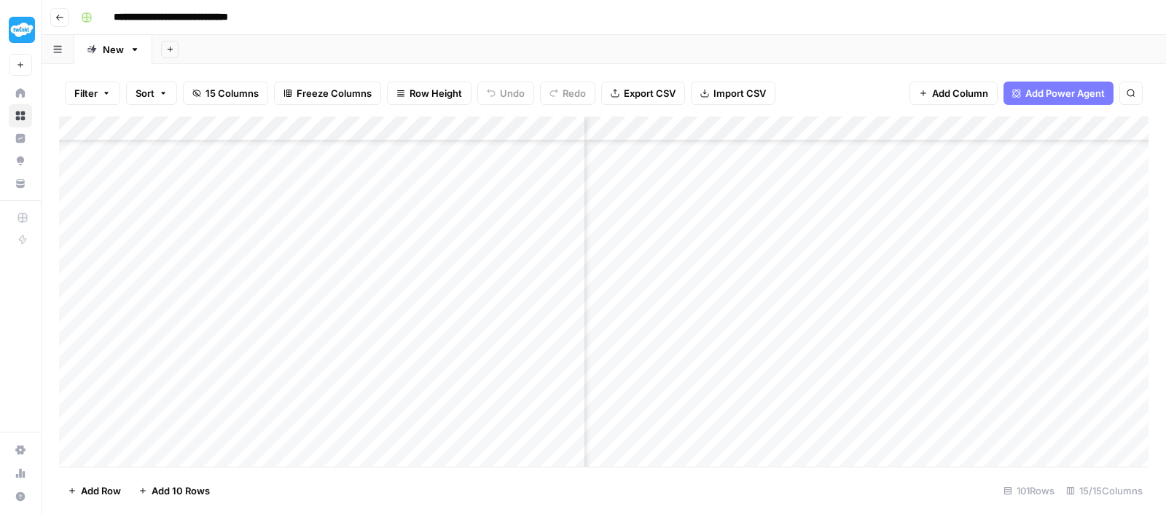
click at [878, 315] on div "Add Column" at bounding box center [603, 295] width 1089 height 356
click at [987, 340] on div "Add Column" at bounding box center [603, 295] width 1089 height 356
click at [960, 320] on div "Add Column" at bounding box center [603, 295] width 1089 height 356
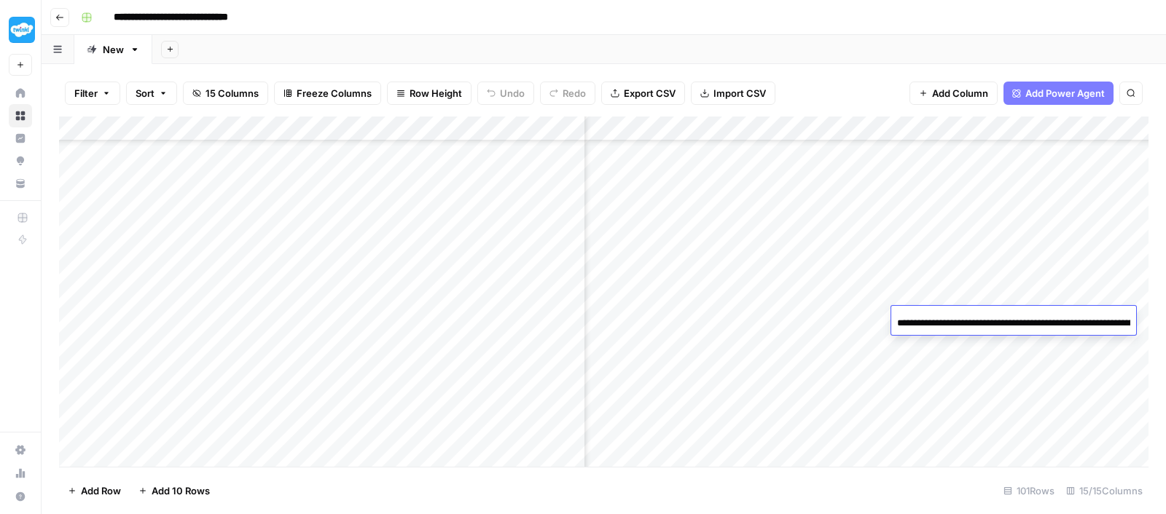
scroll to position [0, 88]
click at [960, 320] on input "**********" at bounding box center [1013, 323] width 233 height 17
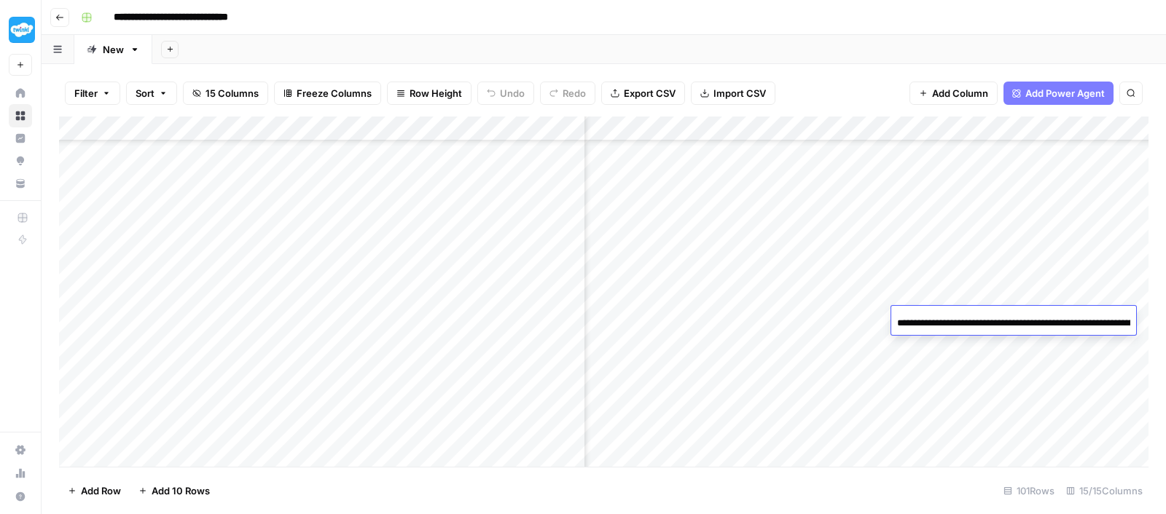
click at [1027, 332] on div "**********" at bounding box center [1013, 322] width 245 height 25
click at [956, 375] on div "Add Column" at bounding box center [603, 295] width 1089 height 356
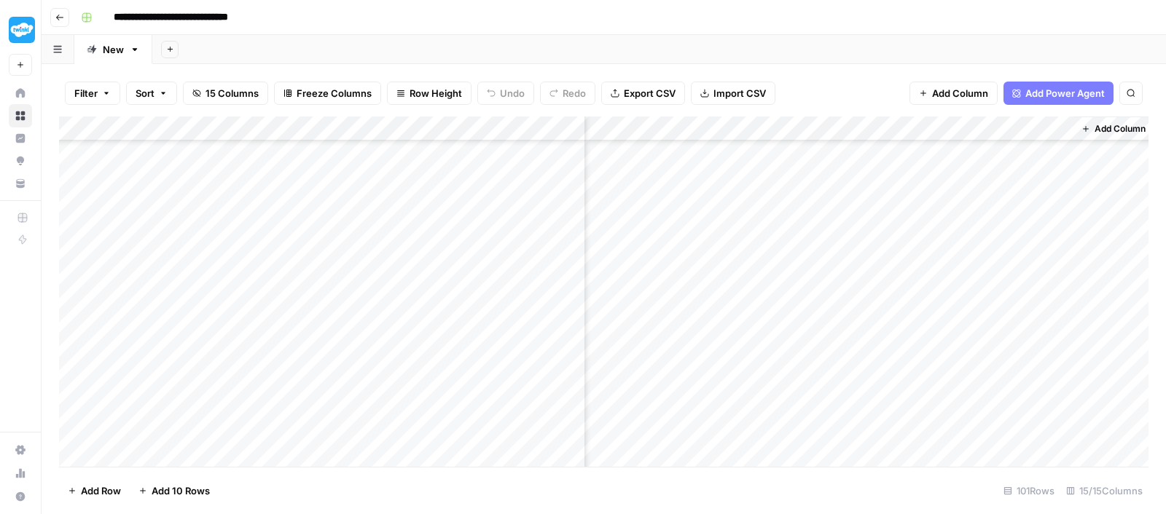
scroll to position [274, 1091]
click at [991, 322] on div "Add Column" at bounding box center [603, 295] width 1089 height 356
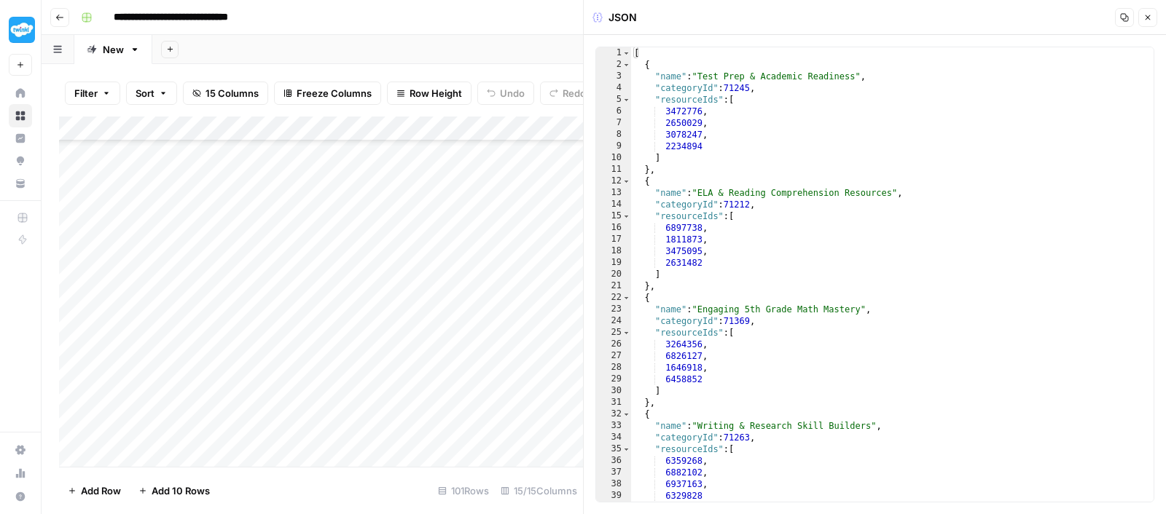
click at [775, 186] on div "[ { "name" : "Test Prep & Academic Readiness" , "categoryId" : 71245 , "resourc…" at bounding box center [892, 286] width 523 height 479
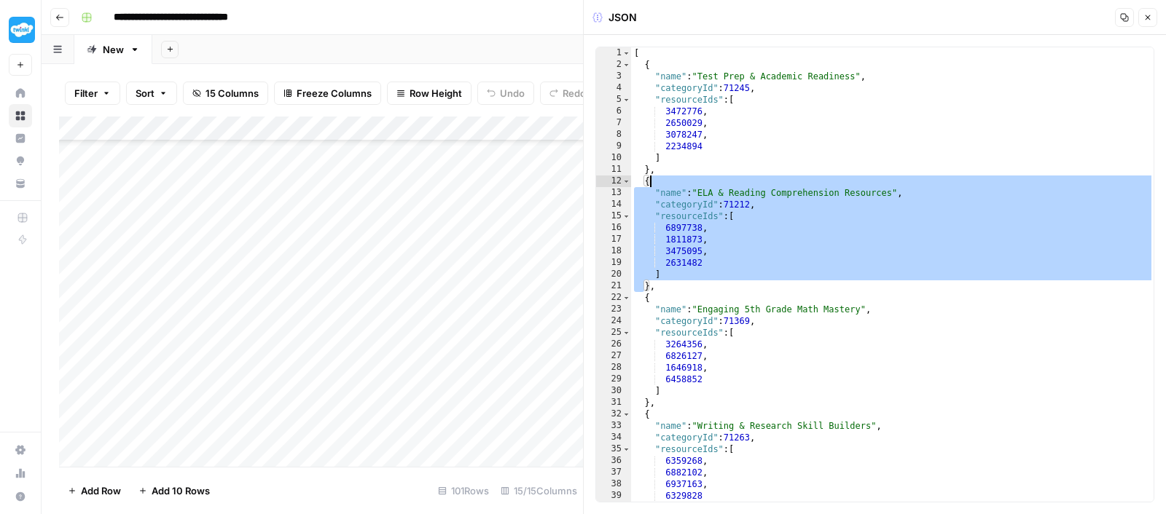
click at [775, 186] on div "[ { "name" : "Test Prep & Academic Readiness" , "categoryId" : 71245 , "resourc…" at bounding box center [892, 286] width 523 height 479
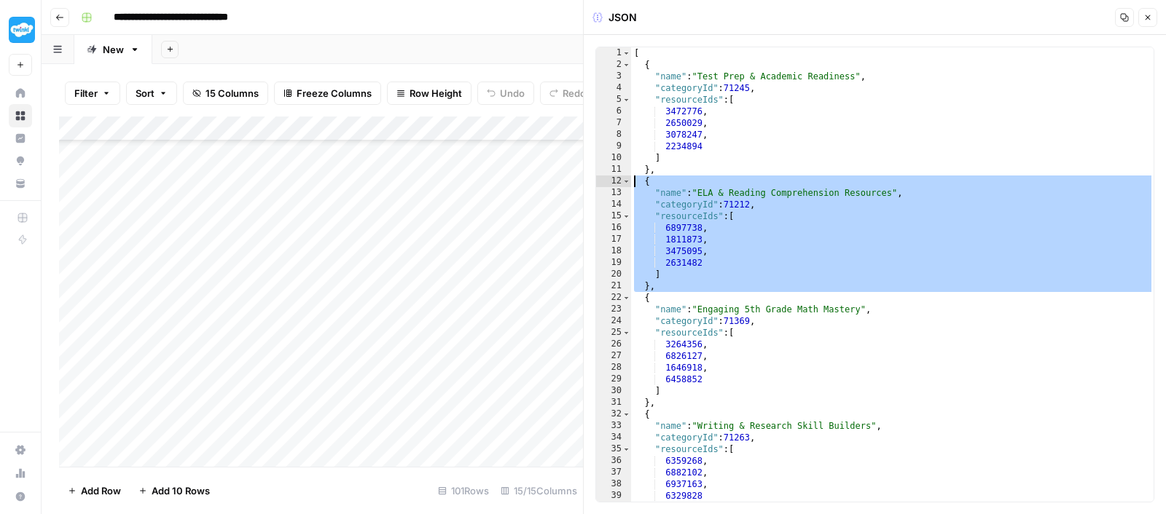
click at [775, 186] on div "[ { "name" : "Test Prep & Academic Readiness" , "categoryId" : 71245 , "resourc…" at bounding box center [892, 286] width 523 height 479
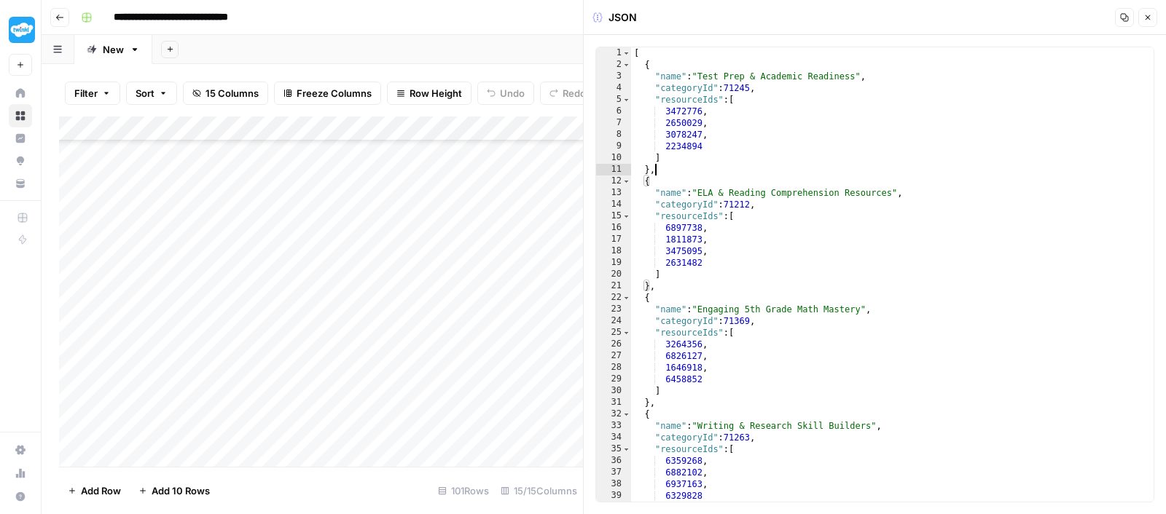
click at [775, 173] on div "[ { "name" : "Test Prep & Academic Readiness" , "categoryId" : 71245 , "resourc…" at bounding box center [892, 286] width 523 height 479
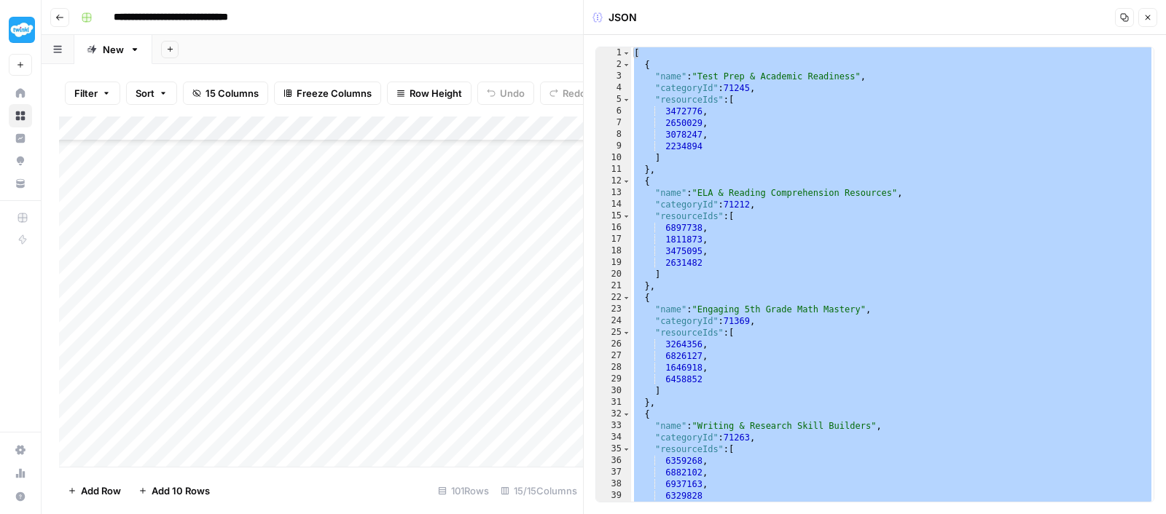
type textarea "* *"
click at [1153, 15] on button "Close" at bounding box center [1147, 17] width 19 height 19
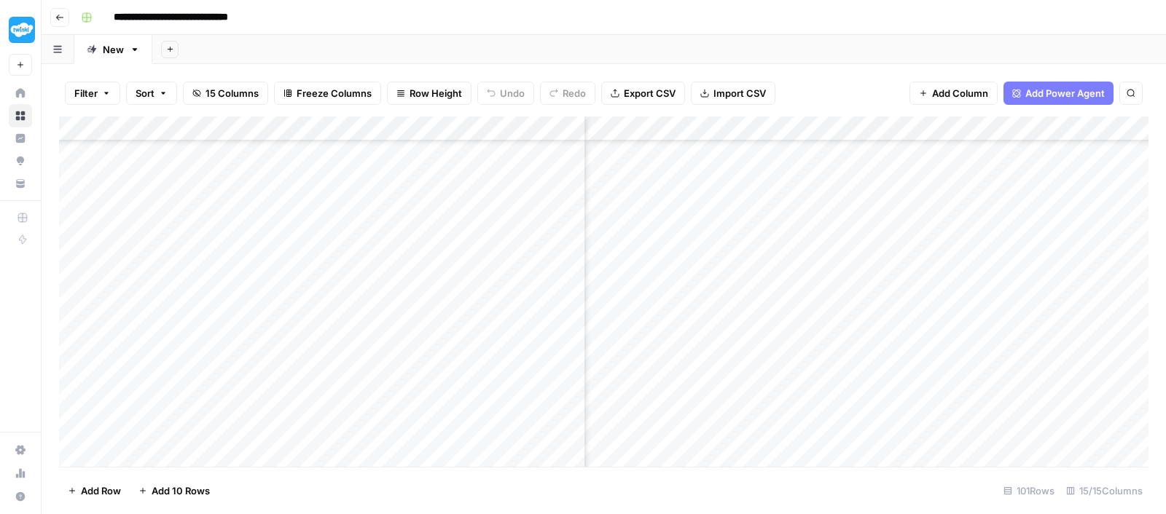
scroll to position [479, 381]
click at [246, 363] on div "Add Column" at bounding box center [603, 295] width 1089 height 356
click at [634, 354] on div "Add Column" at bounding box center [603, 295] width 1089 height 356
